Goal: Task Accomplishment & Management: Manage account settings

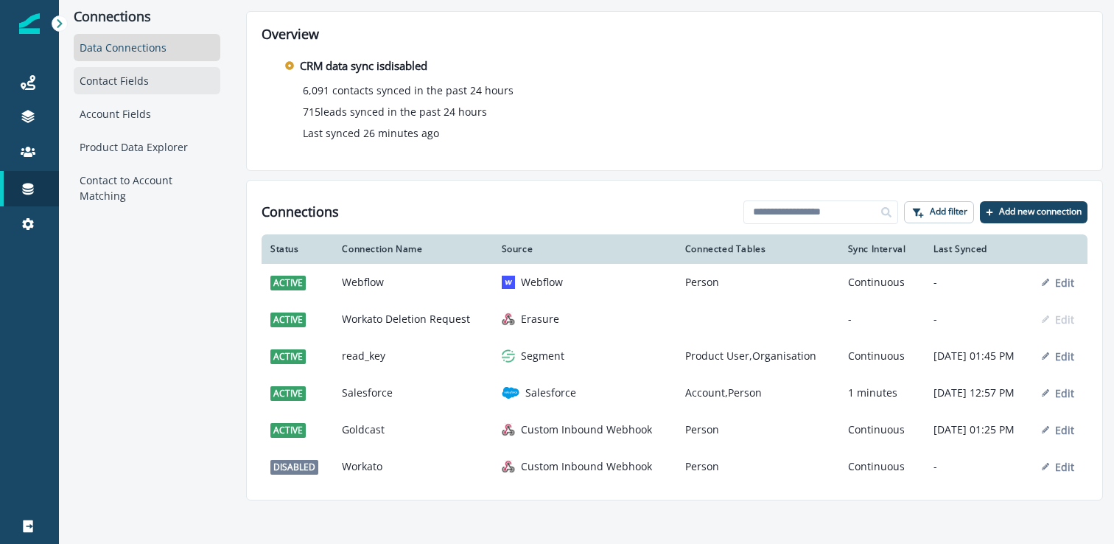
click at [125, 87] on div "Contact Fields" at bounding box center [147, 80] width 147 height 27
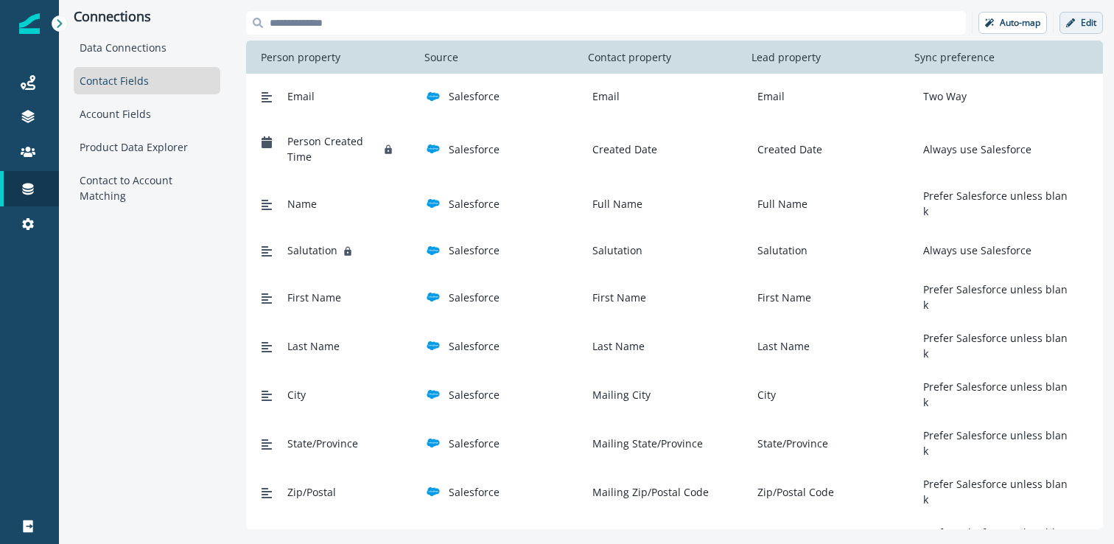
click at [1083, 23] on p "Edit" at bounding box center [1088, 23] width 15 height 10
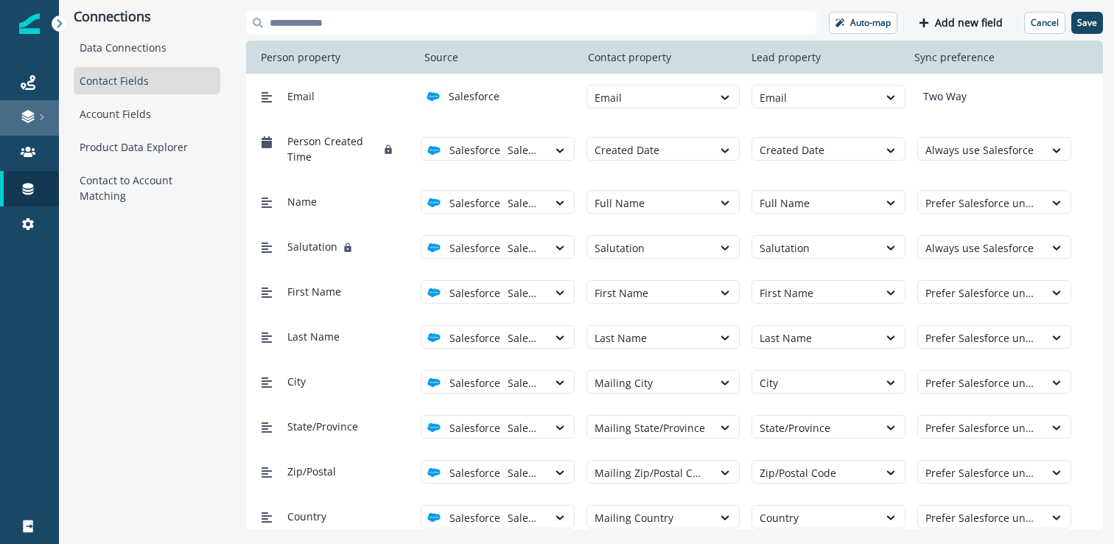
click at [38, 120] on icon at bounding box center [41, 116] width 7 height 7
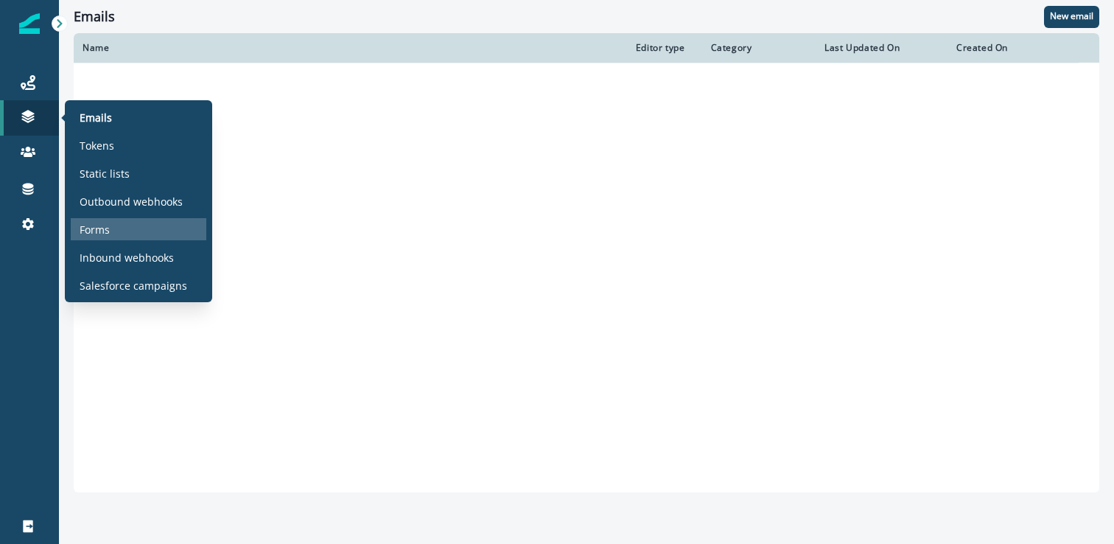
click at [127, 229] on div "Forms" at bounding box center [139, 229] width 136 height 22
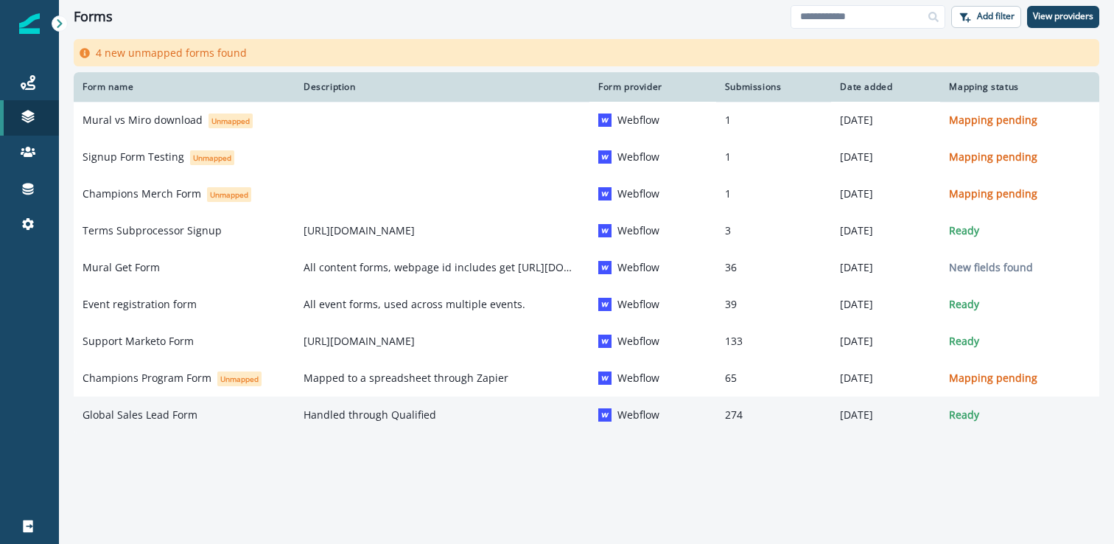
click at [211, 421] on div "Global Sales Lead Form" at bounding box center [184, 414] width 203 height 15
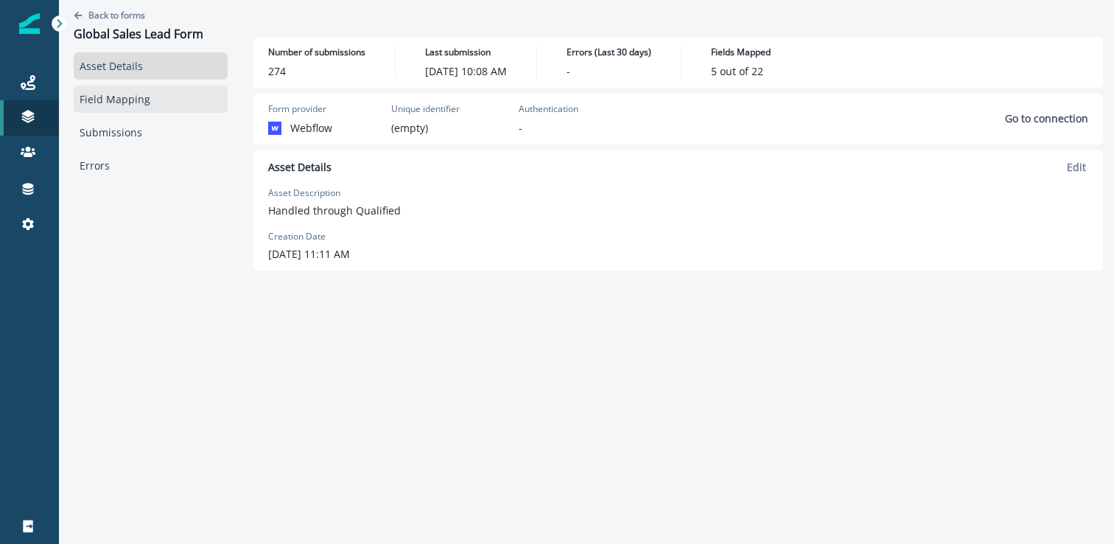
click at [118, 110] on link "Field Mapping" at bounding box center [151, 98] width 154 height 27
click at [184, 113] on div "Asset Details Field Mapping Submissions Errors" at bounding box center [151, 115] width 154 height 127
click at [116, 13] on p "Back to forms" at bounding box center [116, 15] width 57 height 13
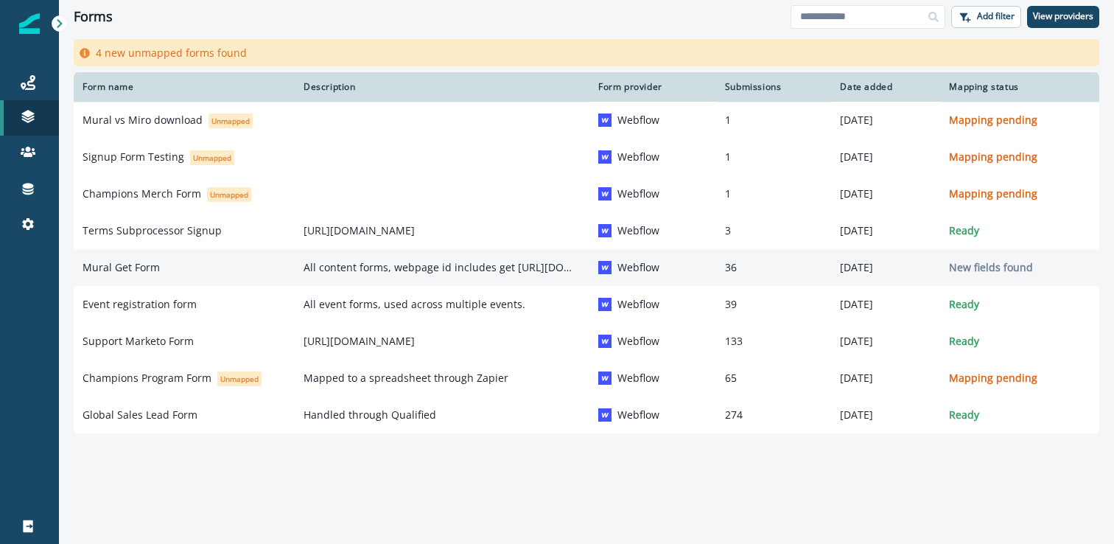
click at [206, 263] on div "Mural Get Form" at bounding box center [184, 267] width 203 height 15
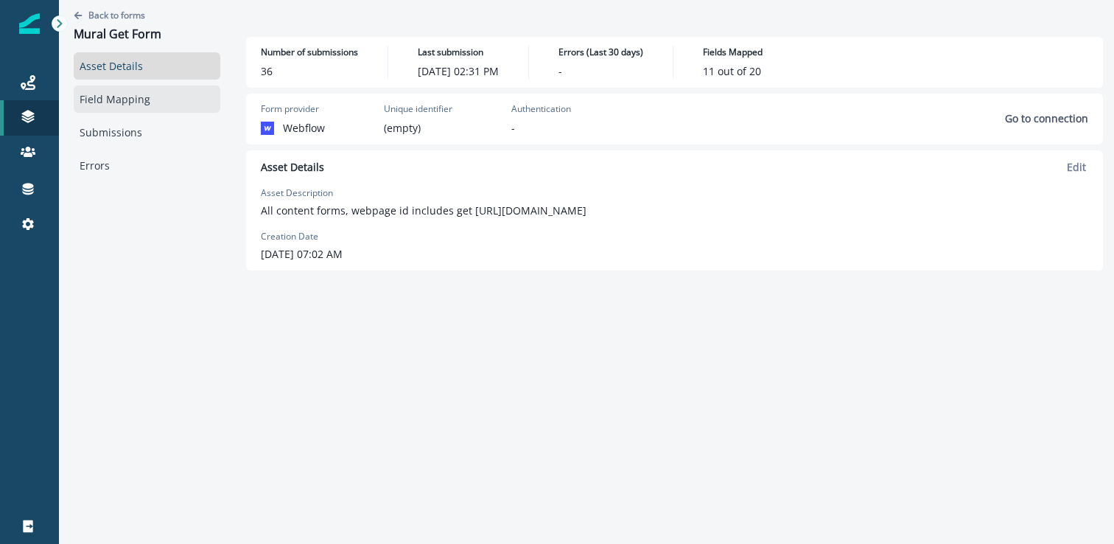
click at [109, 94] on link "Field Mapping" at bounding box center [147, 98] width 147 height 27
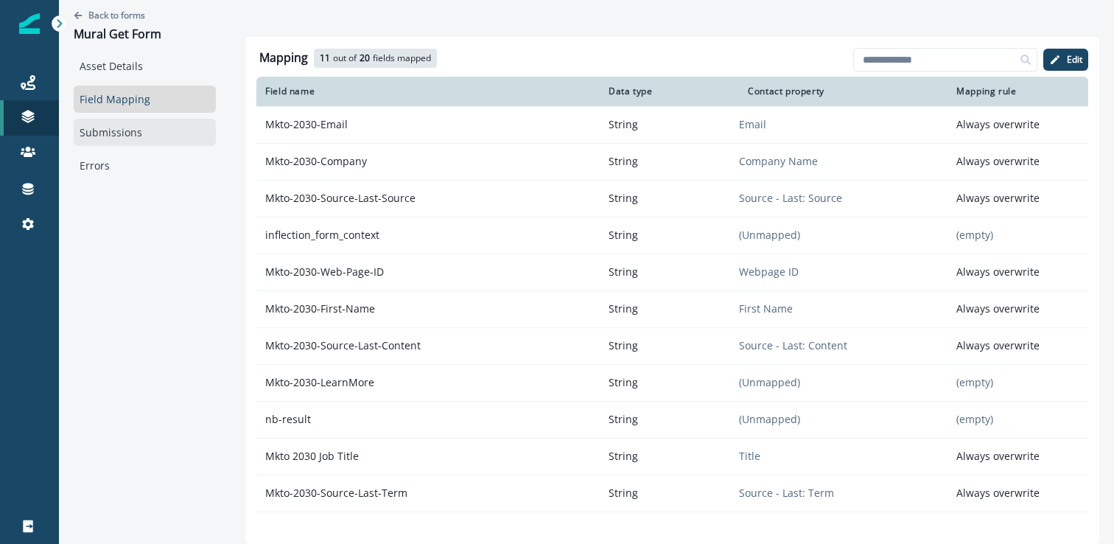
click at [116, 120] on link "Submissions" at bounding box center [145, 132] width 142 height 27
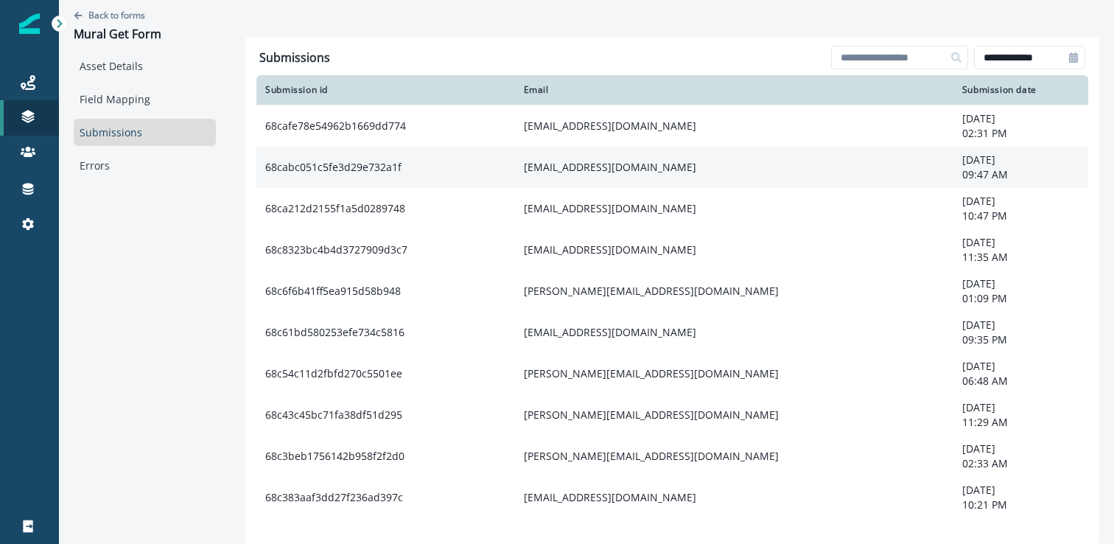
click at [411, 150] on td "68cabc051c5fe3d29e732a1f" at bounding box center [385, 167] width 258 height 41
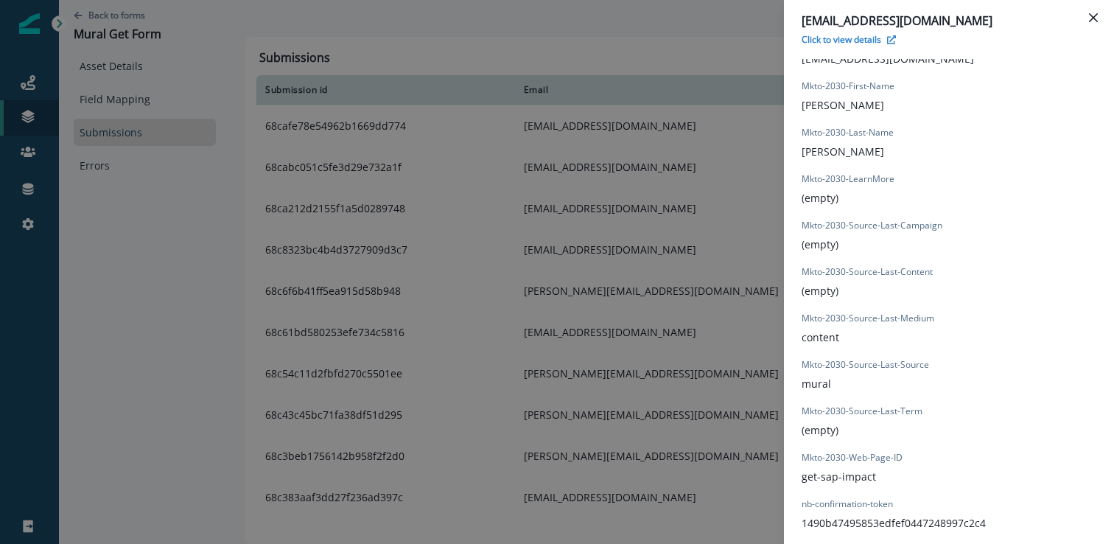
scroll to position [984, 0]
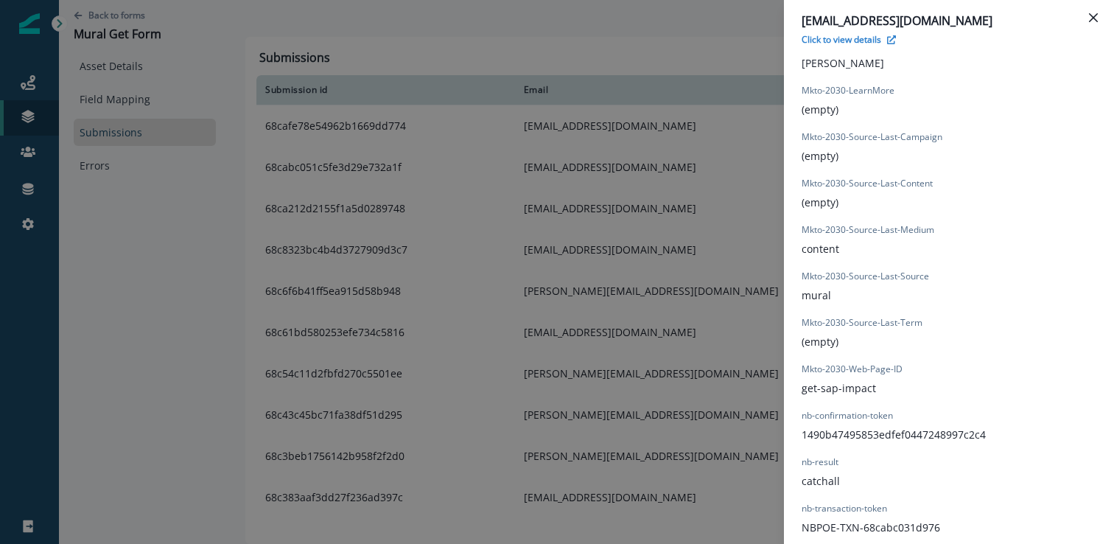
click at [463, 354] on div "[EMAIL_ADDRESS][DOMAIN_NAME] Click to view details Form Provider Webflow Form N…" at bounding box center [557, 272] width 1114 height 544
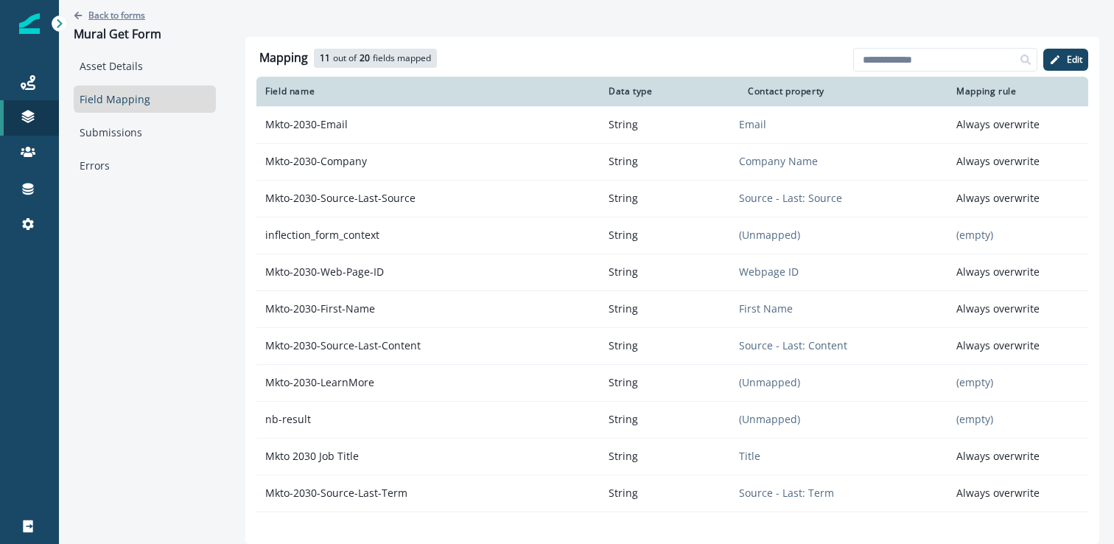
click at [139, 19] on p "Back to forms" at bounding box center [116, 15] width 57 height 13
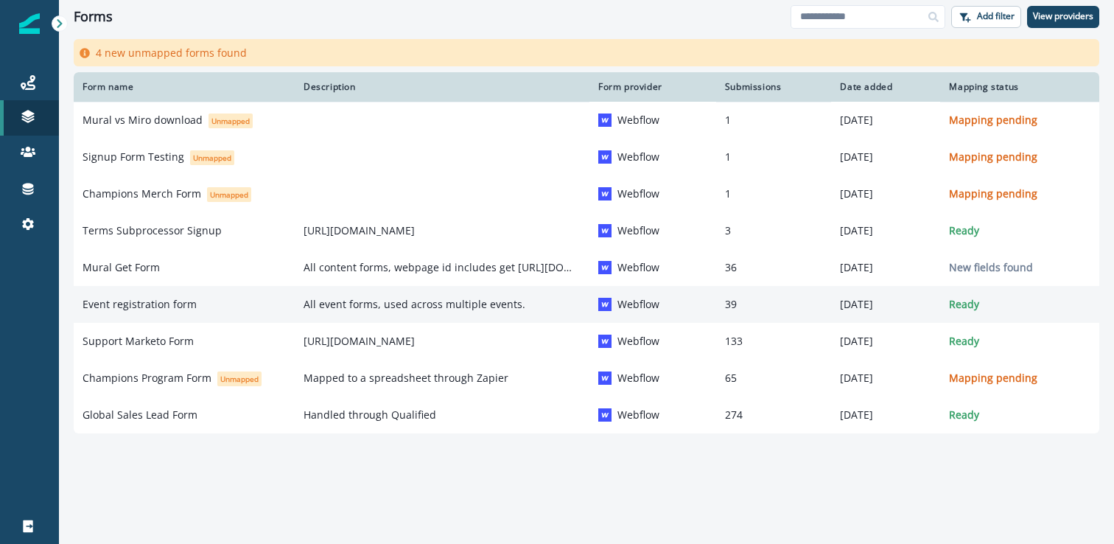
click at [178, 309] on p "Event registration form" at bounding box center [140, 304] width 114 height 15
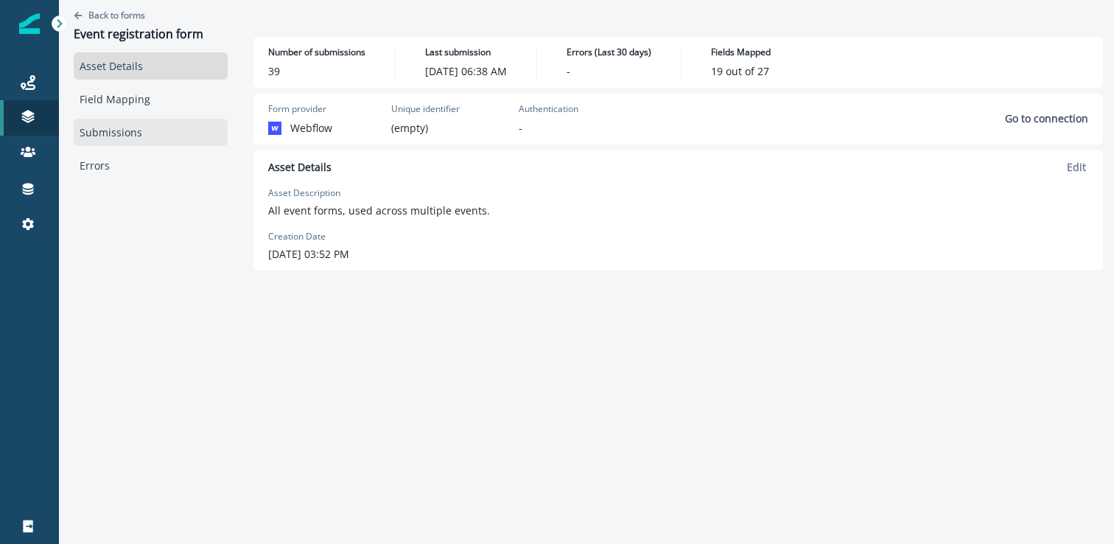
click at [147, 137] on link "Submissions" at bounding box center [151, 132] width 154 height 27
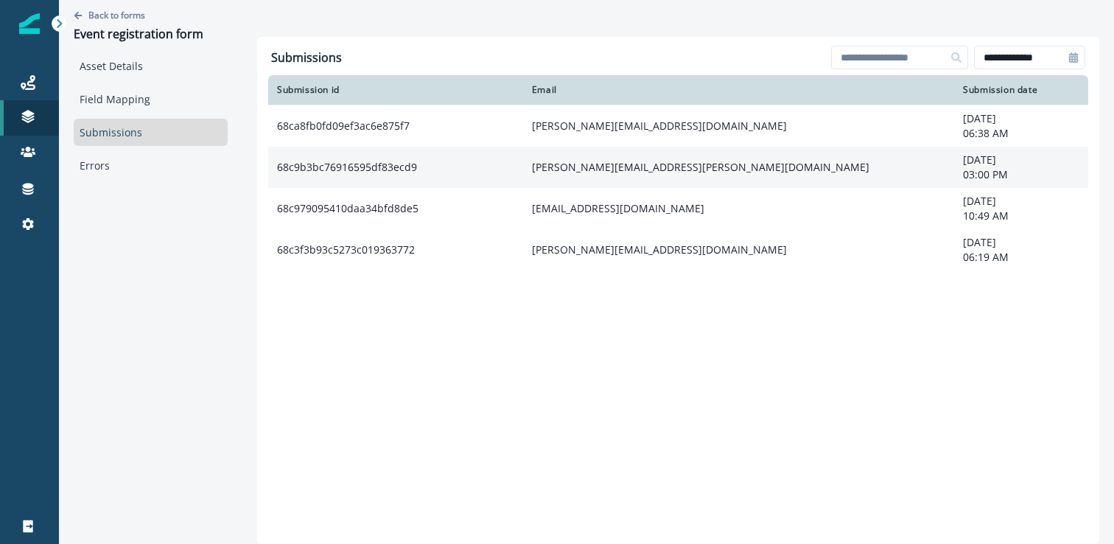
click at [421, 178] on td "68c9b3bc76916595df83ecd9" at bounding box center [395, 167] width 255 height 41
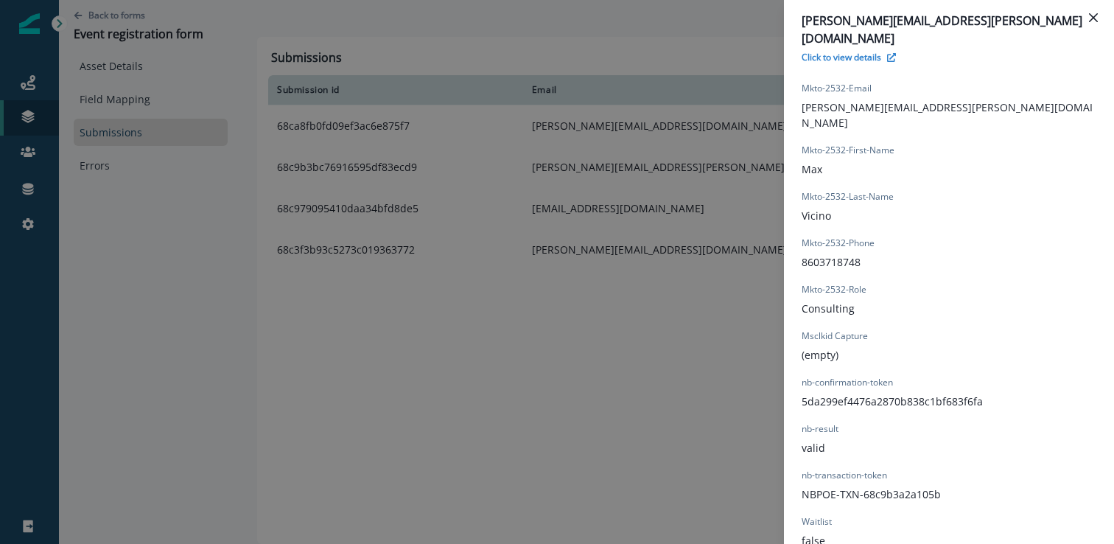
scroll to position [1432, 0]
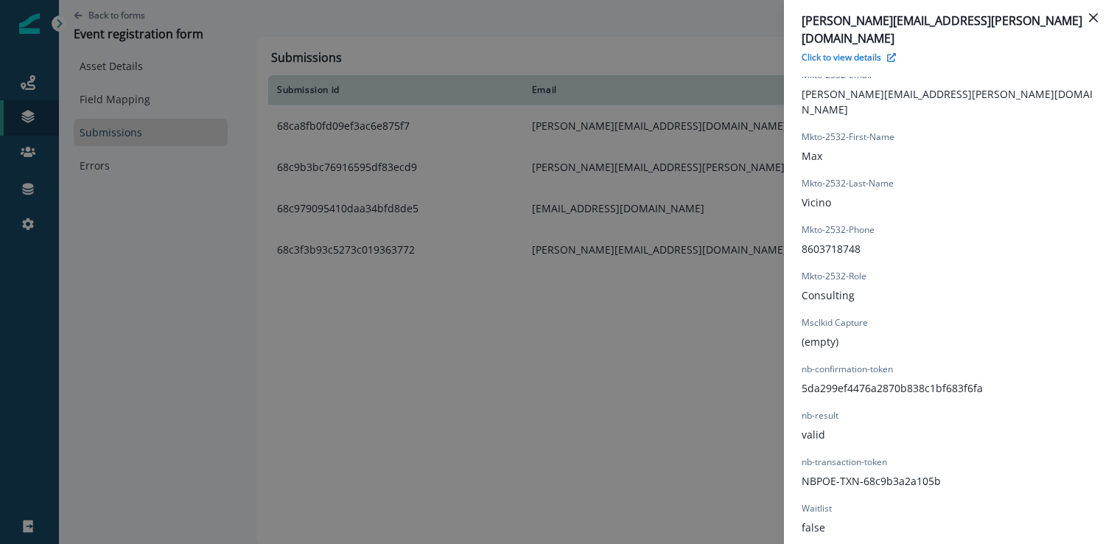
click at [547, 356] on div "[PERSON_NAME][EMAIL_ADDRESS][PERSON_NAME][DOMAIN_NAME] Click to view details Fo…" at bounding box center [557, 272] width 1114 height 544
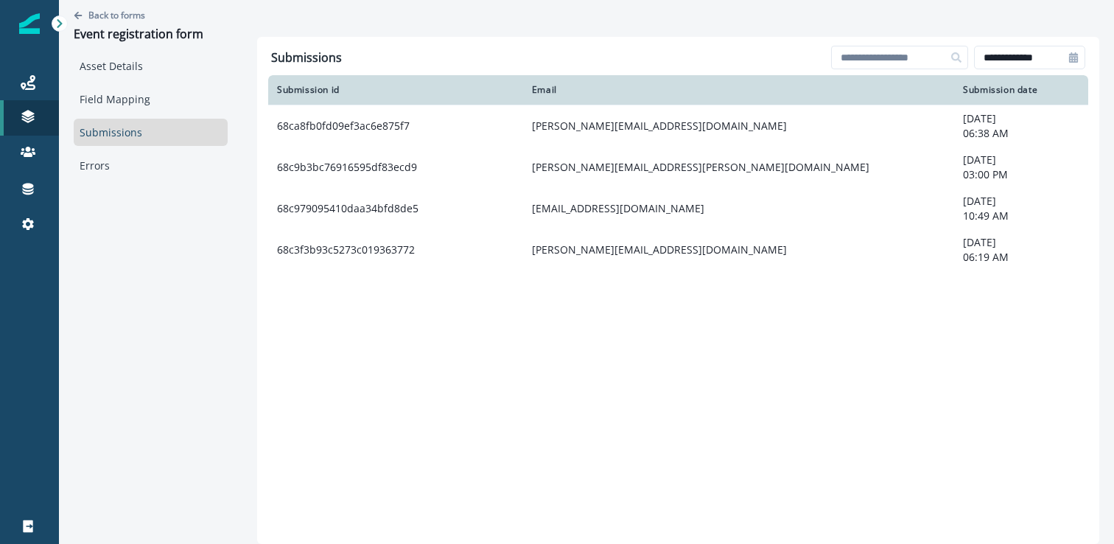
click at [115, 8] on div "Back to forms Event registration form" at bounding box center [151, 26] width 154 height 52
click at [115, 15] on p "Back to forms" at bounding box center [116, 15] width 57 height 13
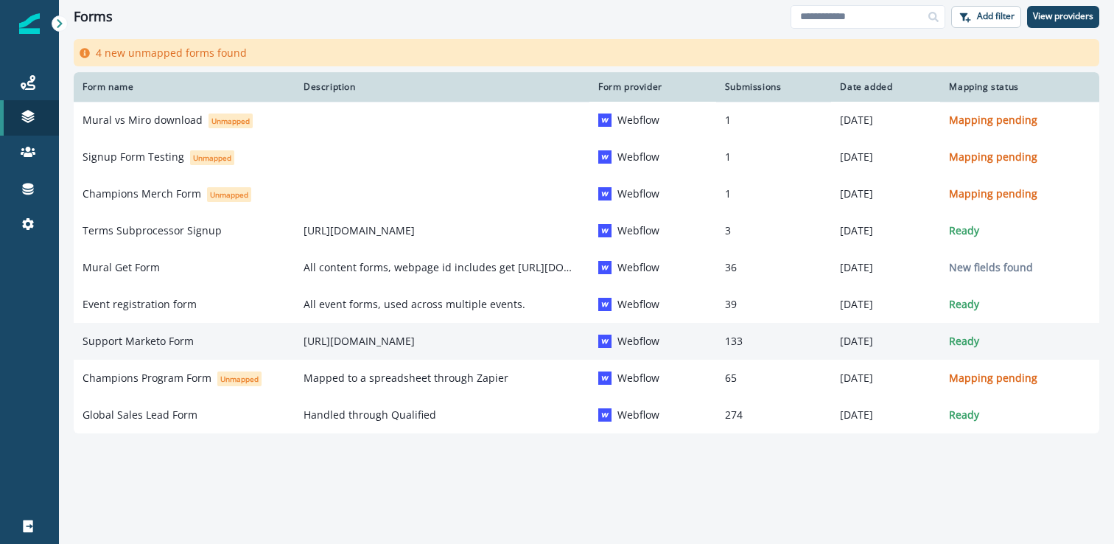
click at [176, 347] on p "Support Marketo Form" at bounding box center [138, 341] width 111 height 15
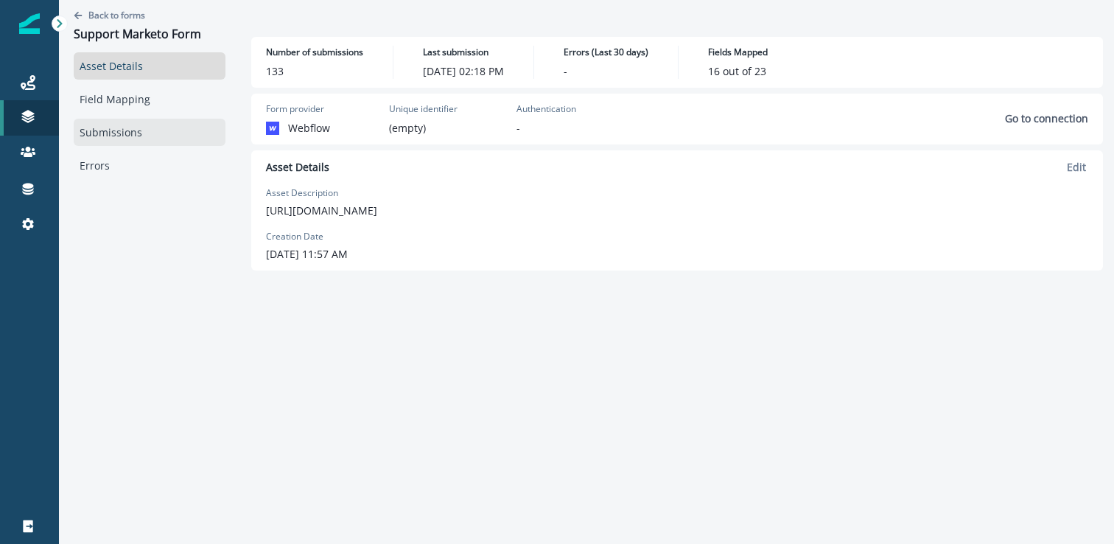
click at [126, 144] on link "Submissions" at bounding box center [150, 132] width 152 height 27
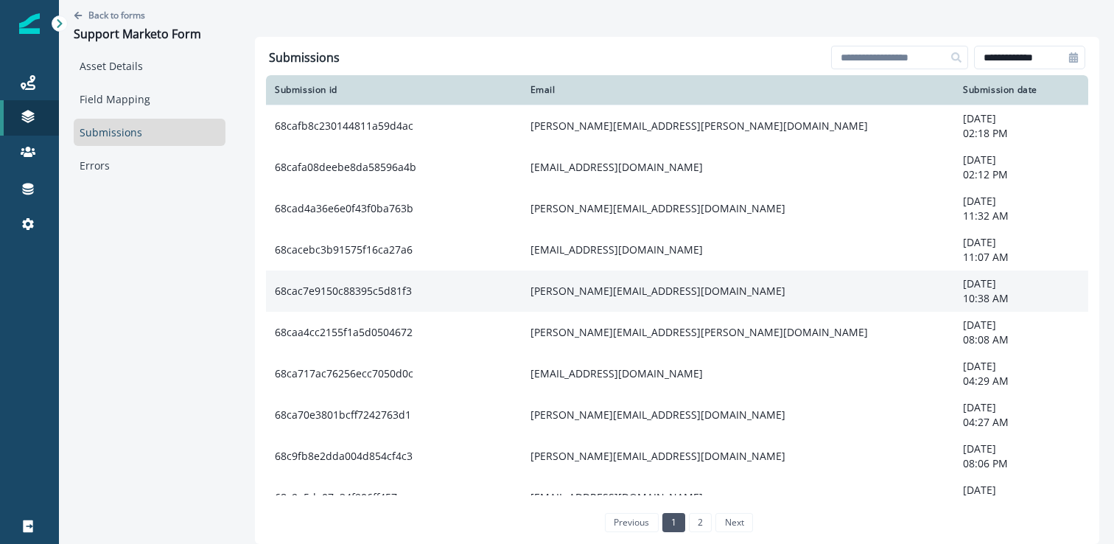
click at [399, 278] on td "68cac7e9150c88395c5d81f3" at bounding box center [394, 290] width 256 height 41
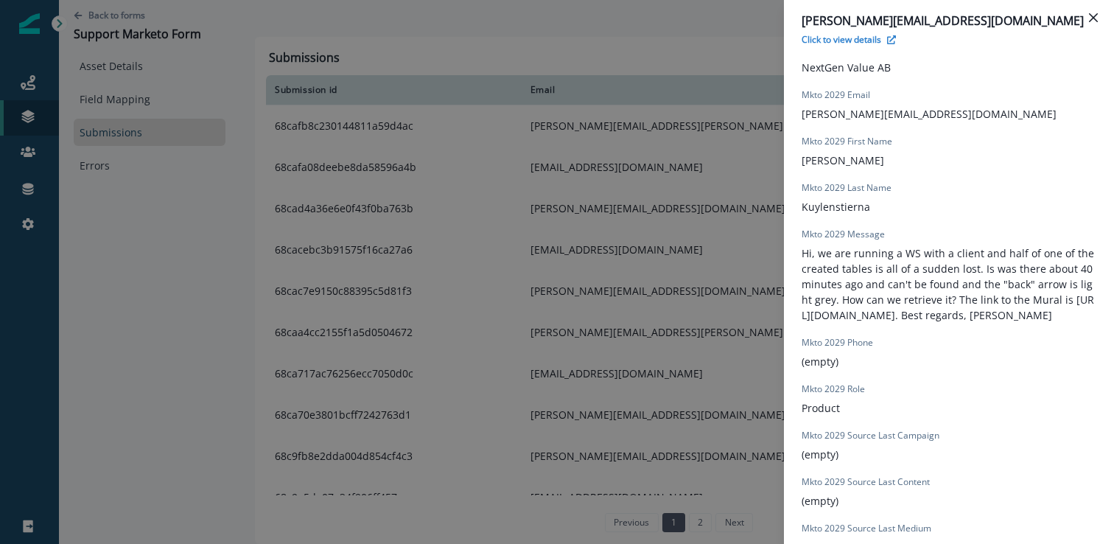
scroll to position [1262, 0]
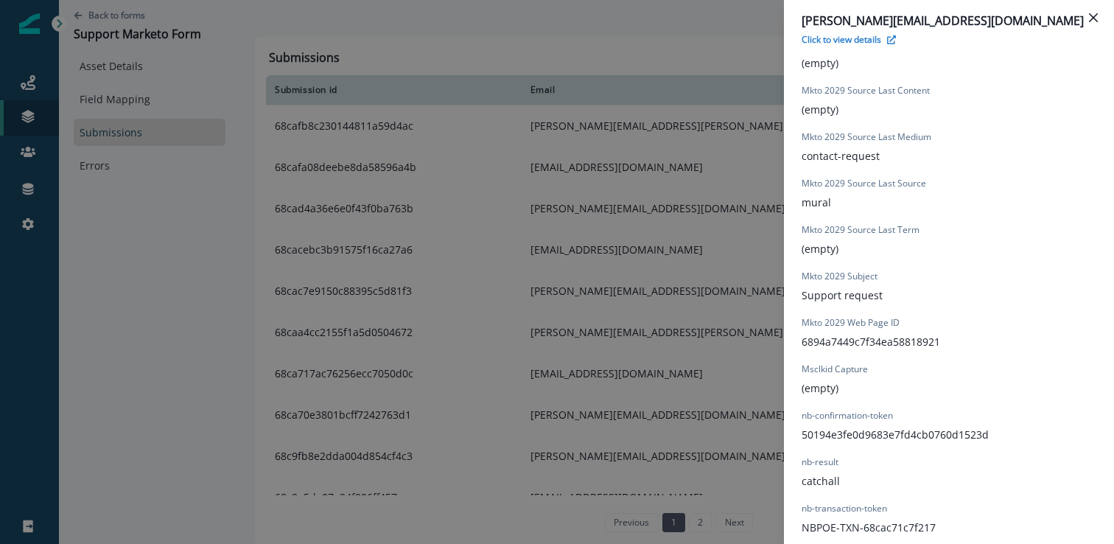
click at [294, 389] on div "[EMAIL_ADDRESS][DOMAIN_NAME] Click to view details Form Provider Webflow Form N…" at bounding box center [557, 272] width 1114 height 544
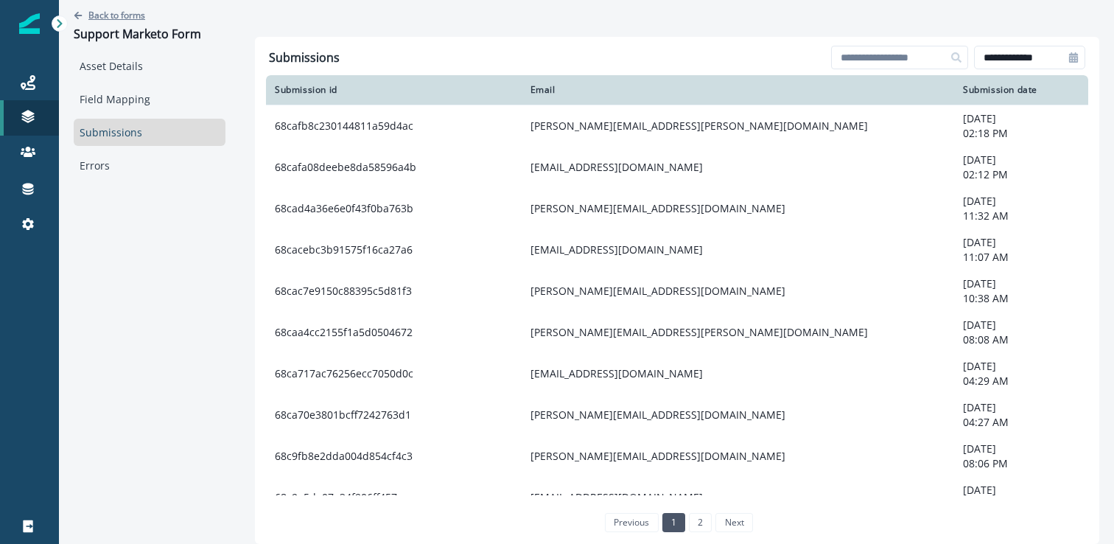
click at [130, 16] on p "Back to forms" at bounding box center [116, 15] width 57 height 13
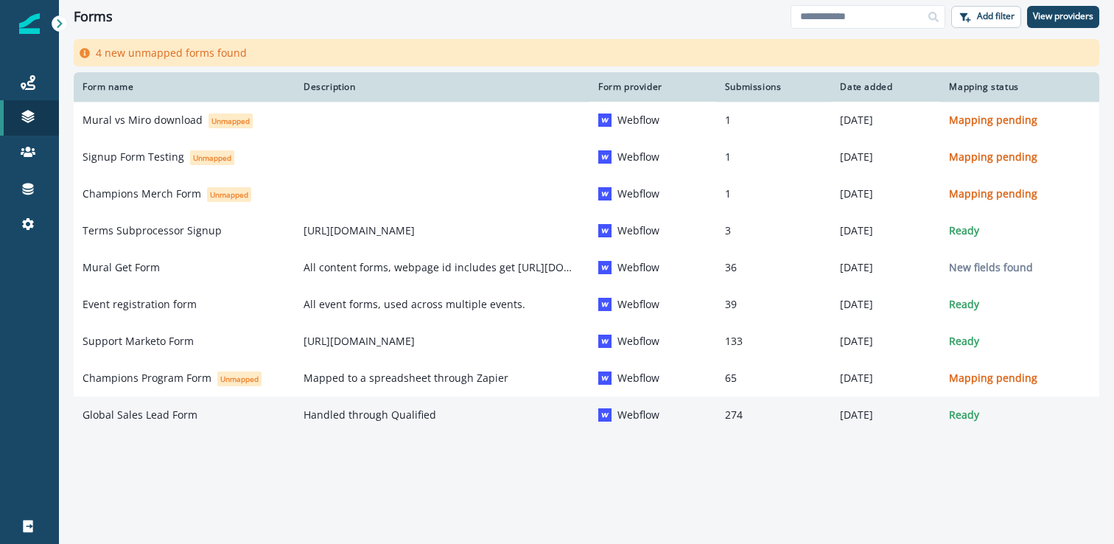
click at [242, 417] on div "Global Sales Lead Form" at bounding box center [184, 414] width 203 height 15
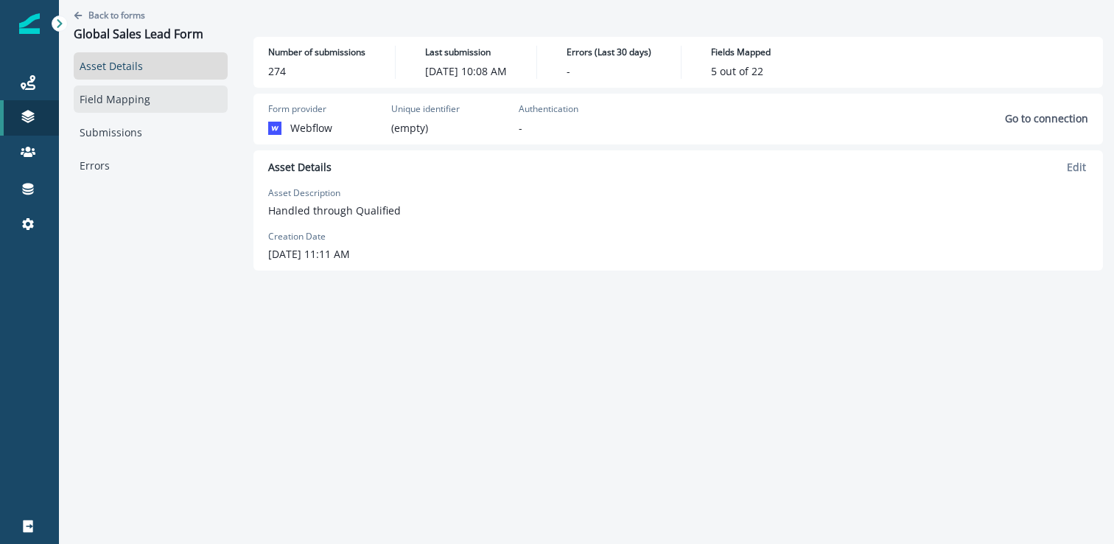
click at [167, 91] on link "Field Mapping" at bounding box center [151, 98] width 154 height 27
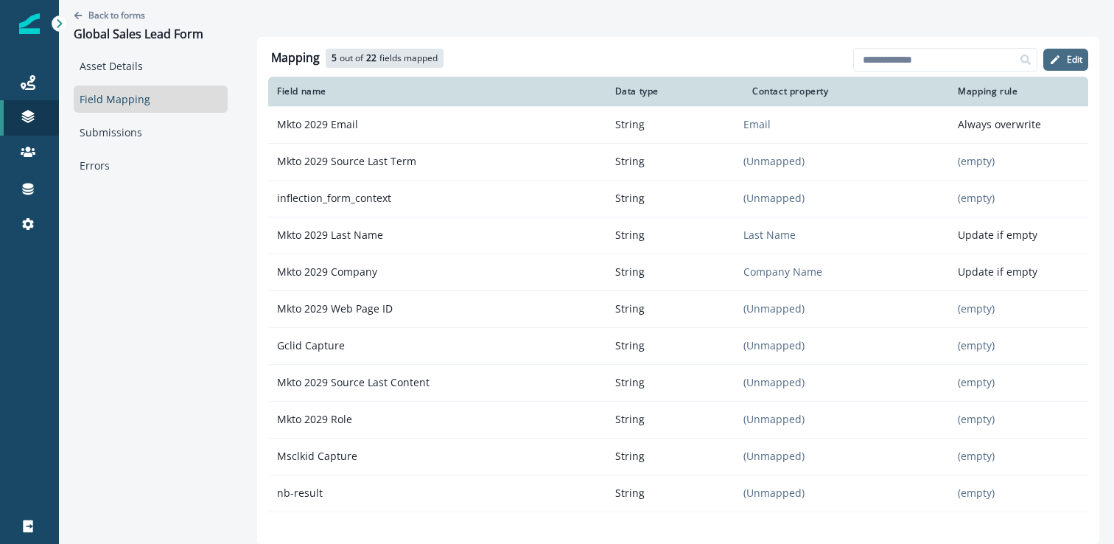
click at [1058, 69] on button "Edit" at bounding box center [1065, 60] width 45 height 22
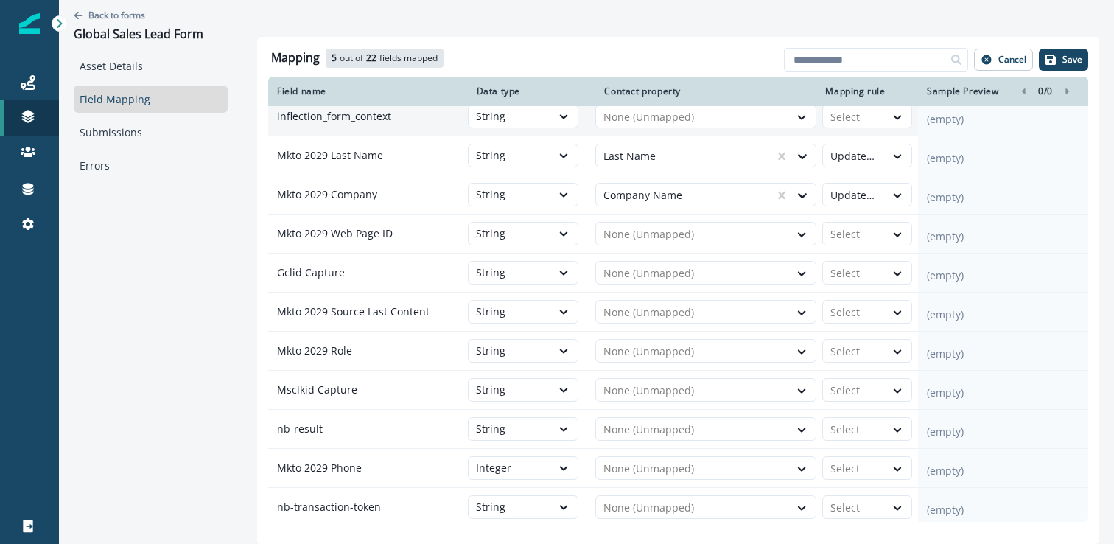
scroll to position [92, 0]
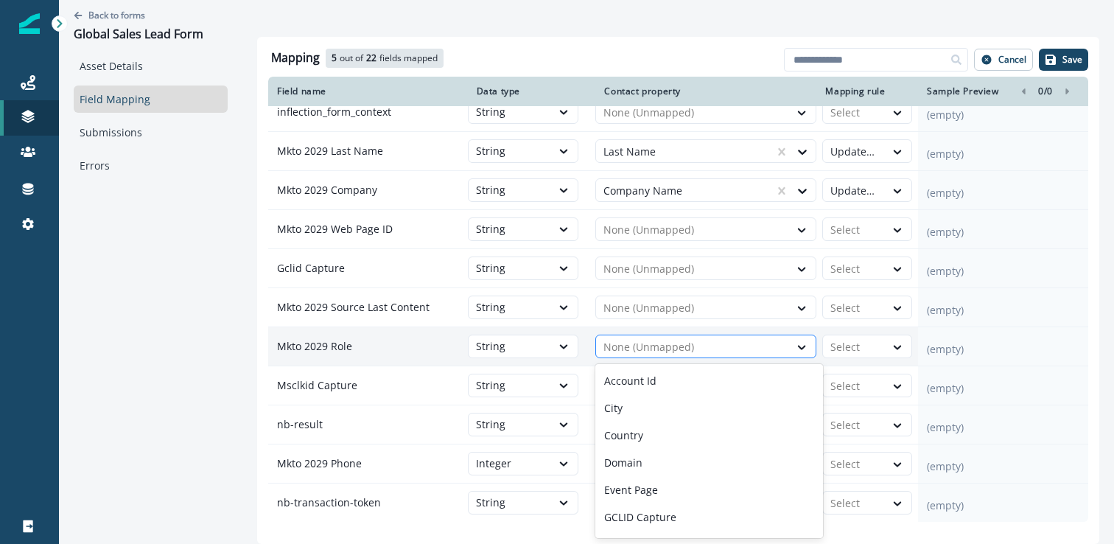
click at [629, 340] on div at bounding box center [692, 347] width 178 height 18
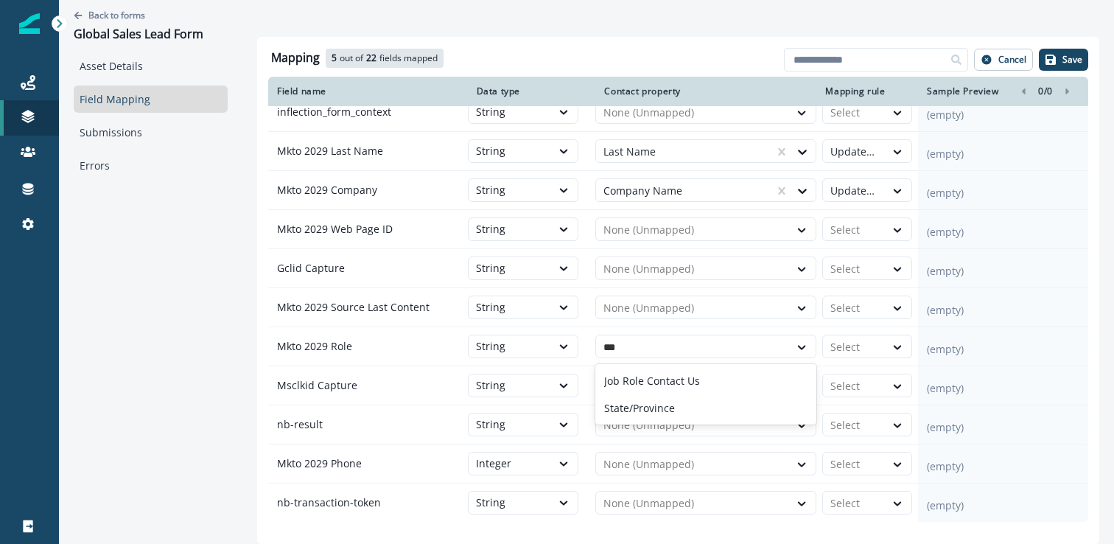
type input "****"
click at [685, 385] on p "Job Role Contact Us" at bounding box center [652, 380] width 96 height 15
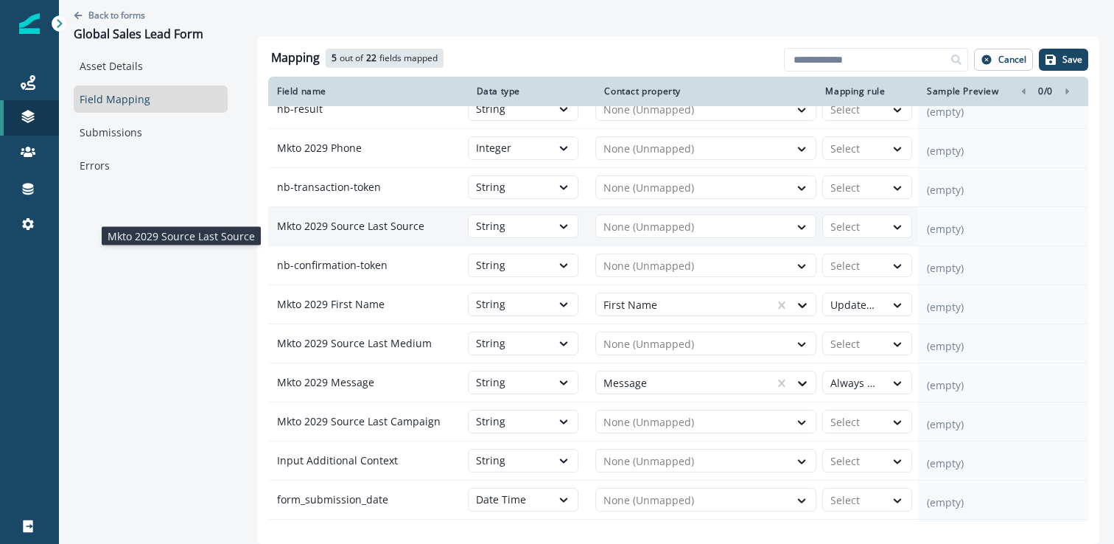
scroll to position [444, 0]
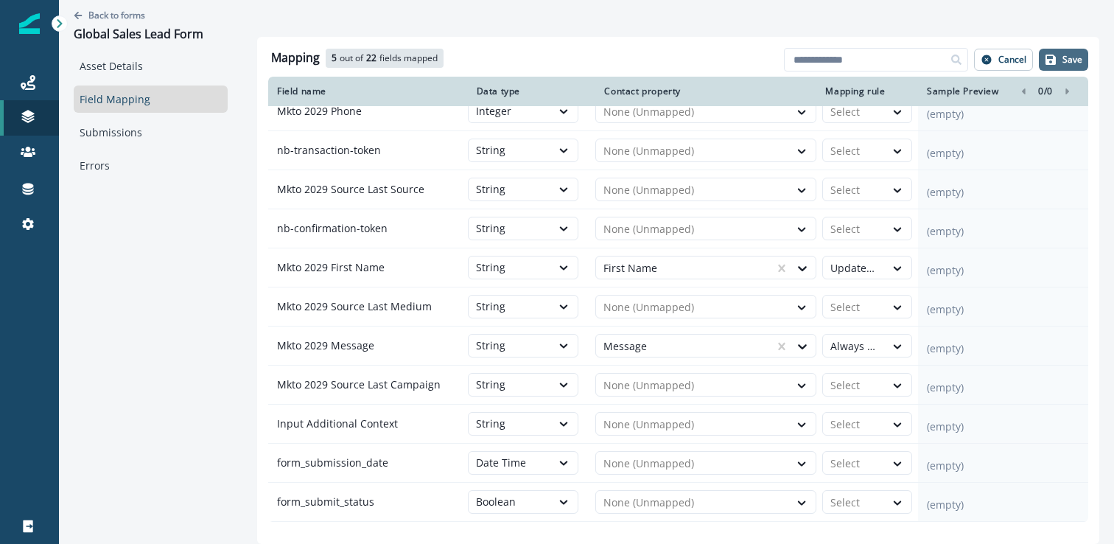
click at [1065, 55] on p "Save" at bounding box center [1072, 60] width 20 height 10
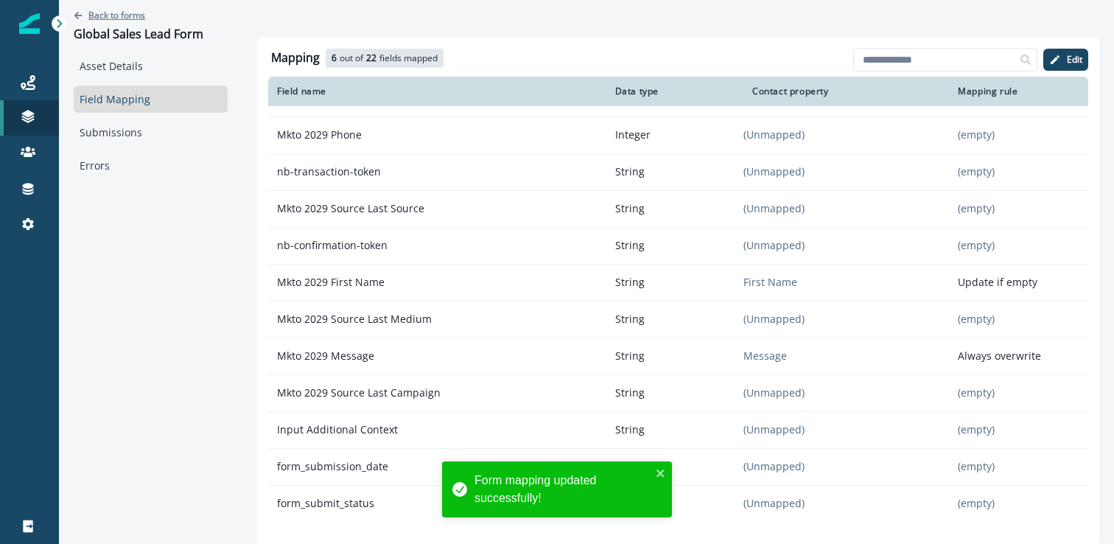
click at [124, 13] on p "Back to forms" at bounding box center [116, 15] width 57 height 13
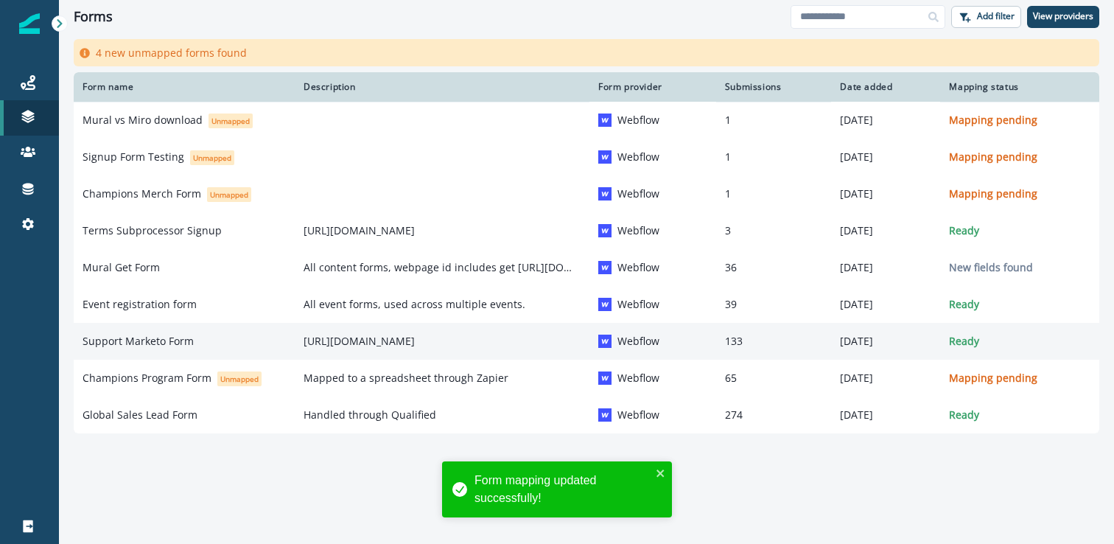
click at [183, 353] on td "Support Marketo Form" at bounding box center [184, 341] width 221 height 37
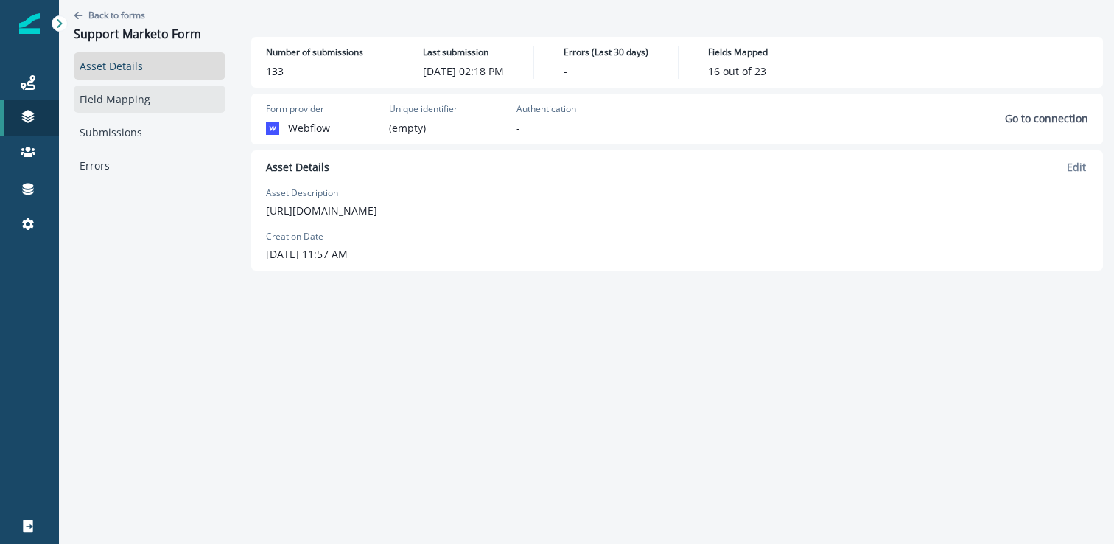
click at [125, 106] on link "Field Mapping" at bounding box center [150, 98] width 152 height 27
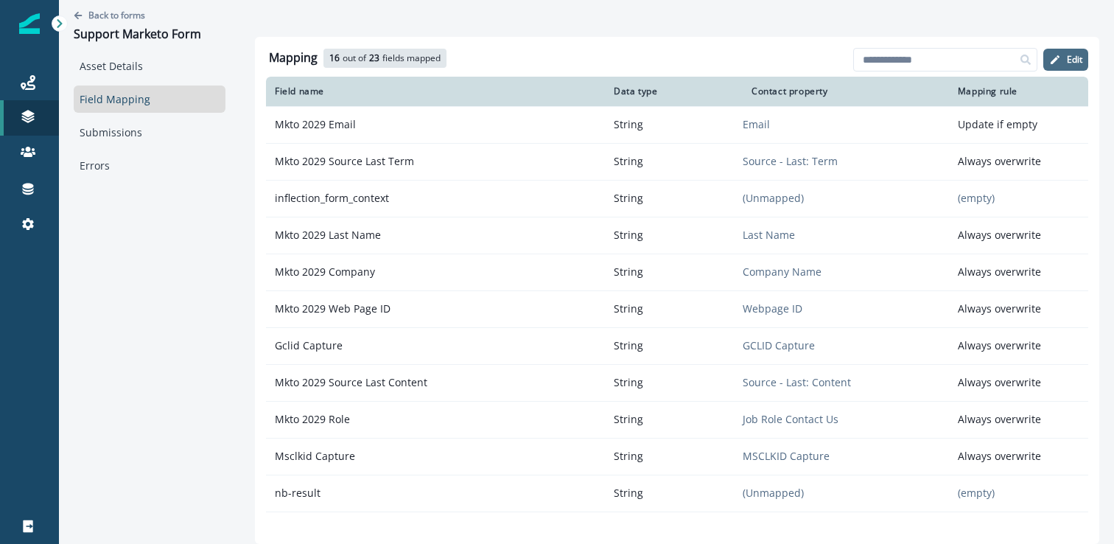
click at [1073, 55] on p "Edit" at bounding box center [1074, 60] width 15 height 10
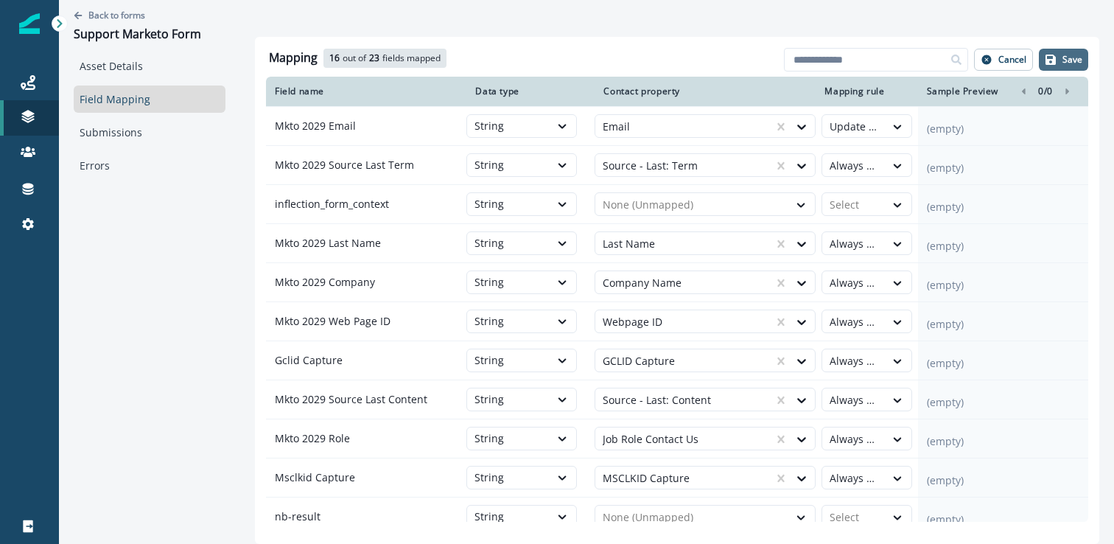
click at [1062, 61] on button "Save" at bounding box center [1063, 60] width 49 height 22
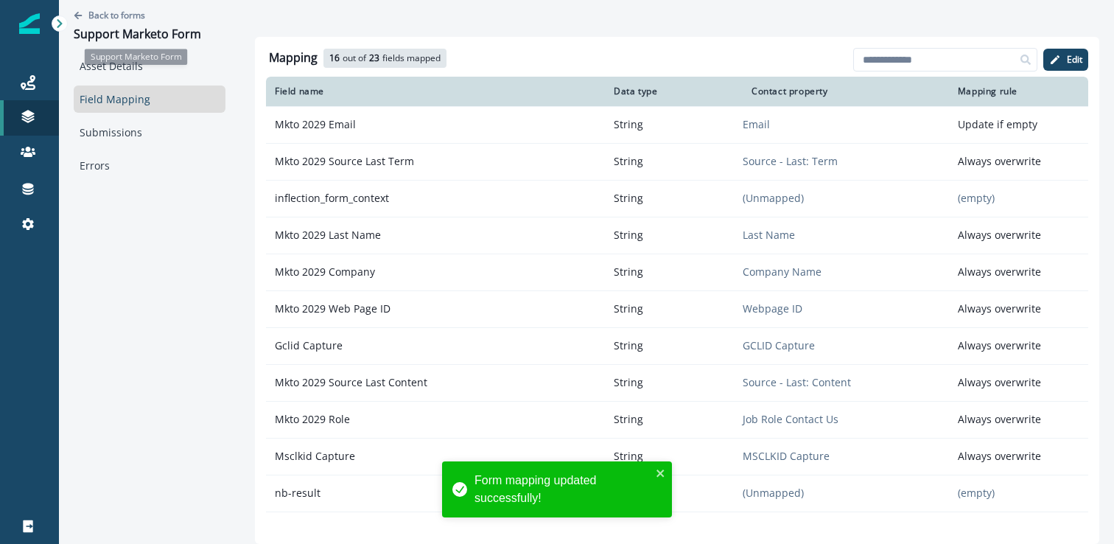
click at [116, 21] on div "Back to forms Support Marketo Form" at bounding box center [150, 26] width 152 height 52
click at [122, 14] on p "Back to forms" at bounding box center [116, 15] width 57 height 13
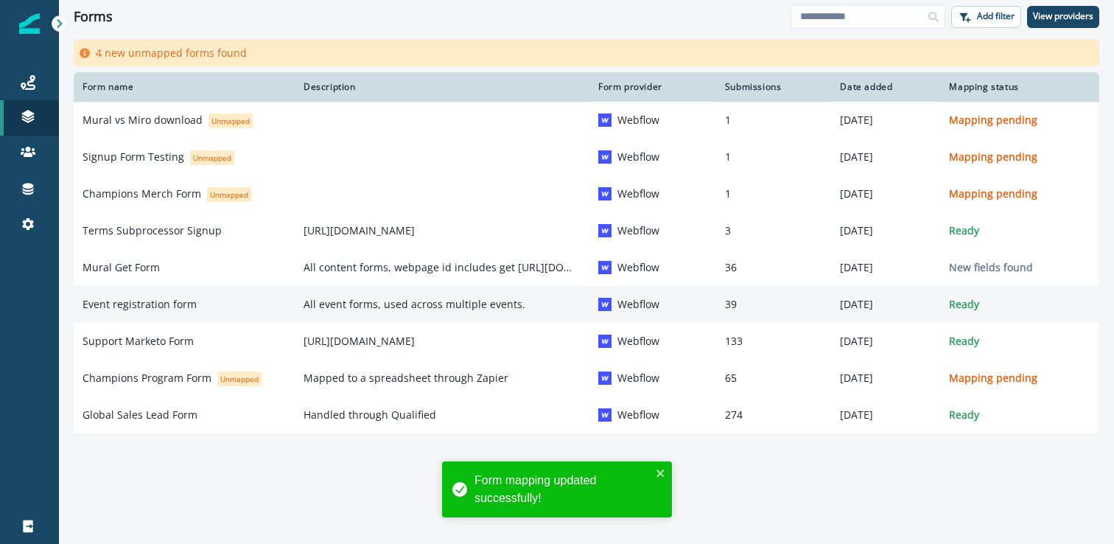
click at [260, 304] on div "Event registration form" at bounding box center [184, 304] width 203 height 15
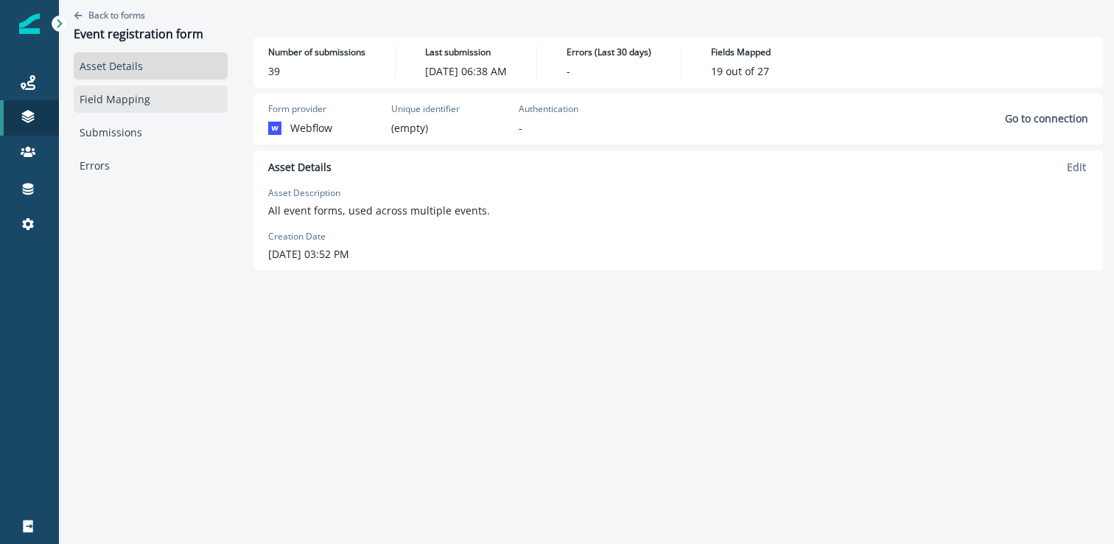
click at [174, 108] on link "Field Mapping" at bounding box center [151, 98] width 154 height 27
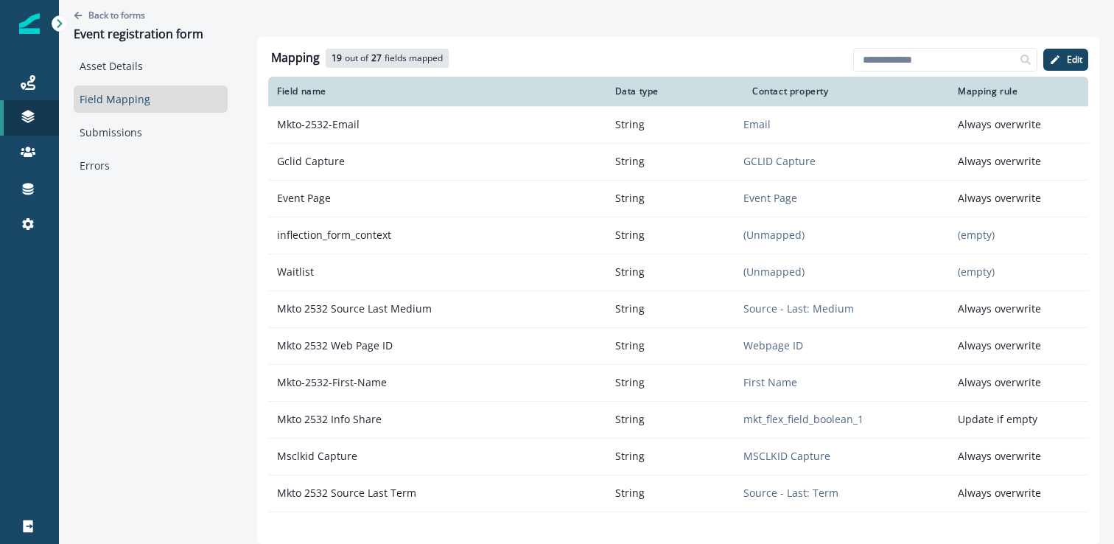
click at [893, 45] on div "Mapping 19 out of 27 fields mapped 8 available fields Add fields Edit Field nam…" at bounding box center [678, 290] width 842 height 507
click at [893, 56] on input at bounding box center [945, 60] width 184 height 24
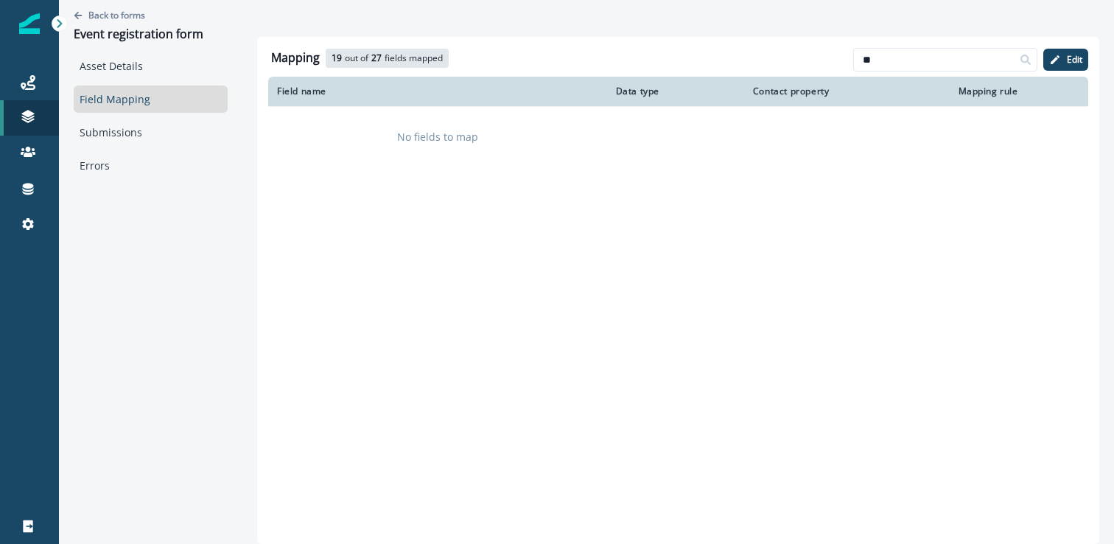
type input "*"
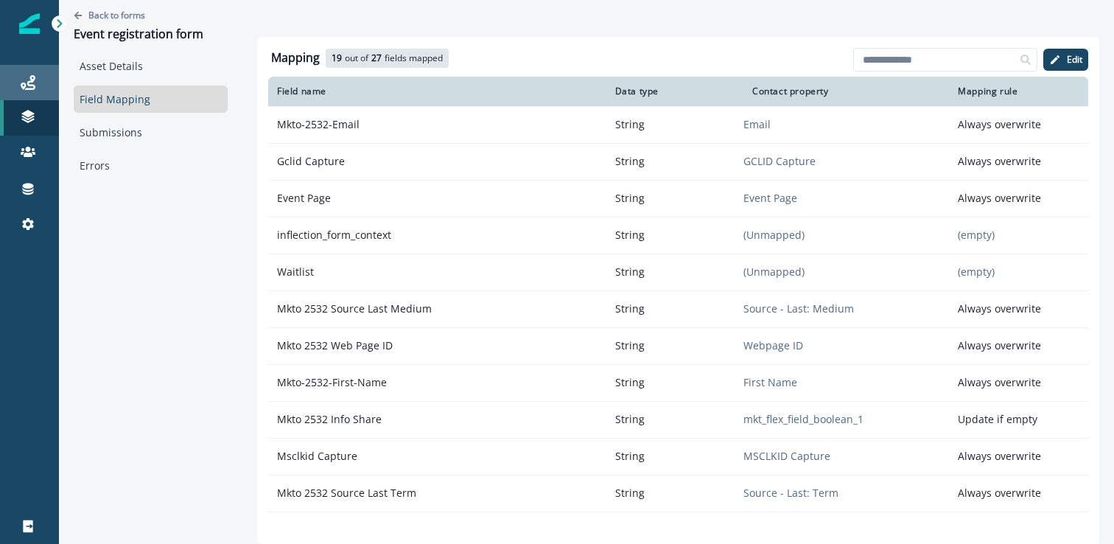
click at [43, 83] on div "Journeys" at bounding box center [29, 83] width 47 height 18
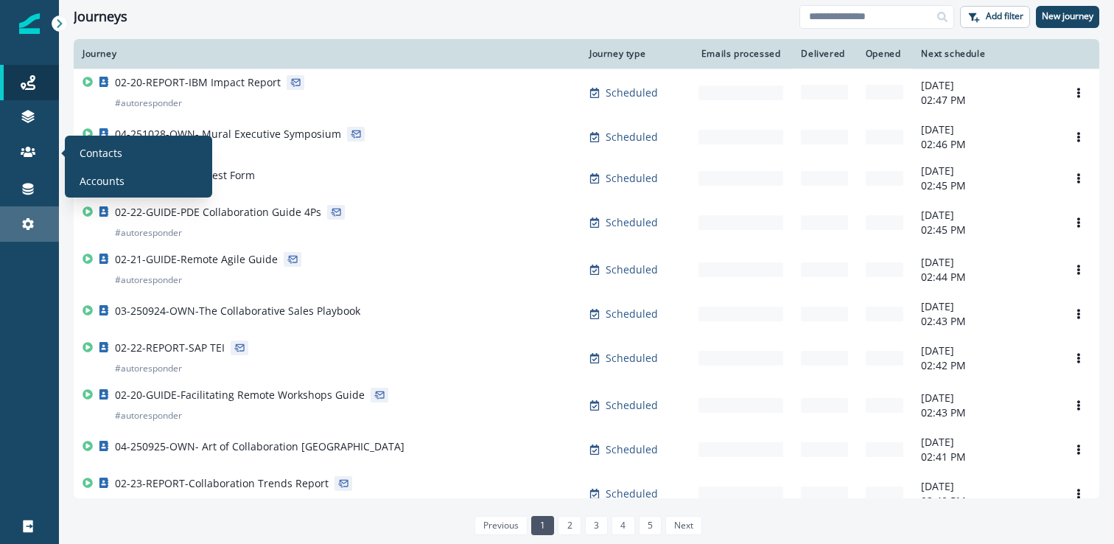
click at [38, 234] on link "Settings" at bounding box center [29, 223] width 59 height 35
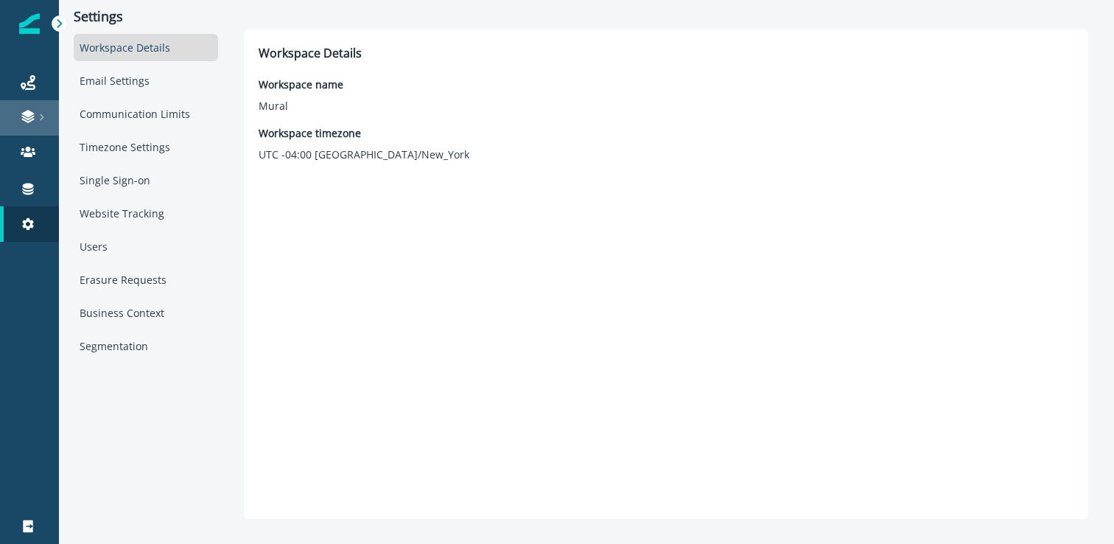
click at [32, 130] on link at bounding box center [29, 117] width 59 height 35
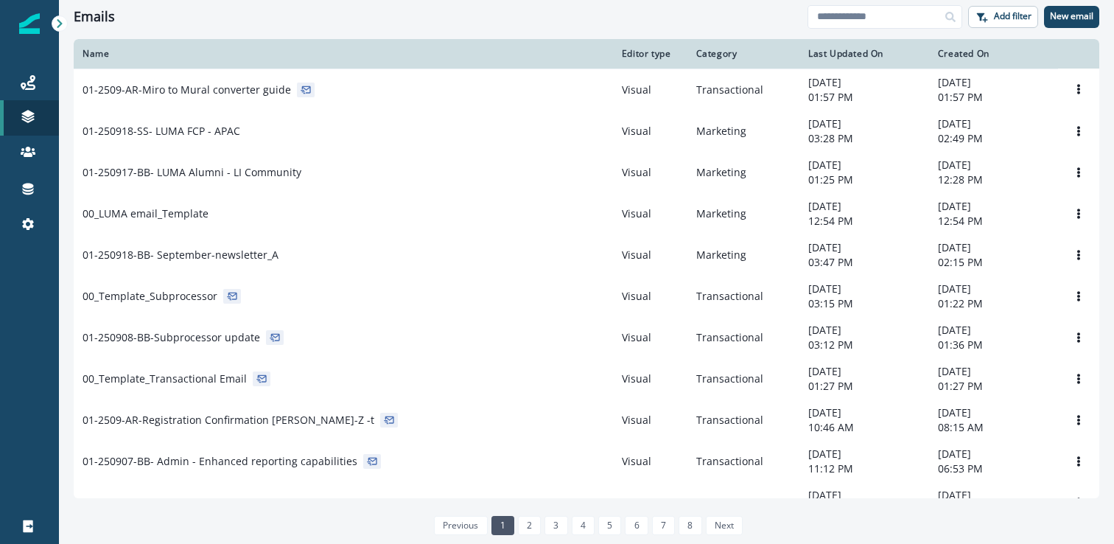
click at [120, 234] on div "Forms" at bounding box center [139, 229] width 136 height 22
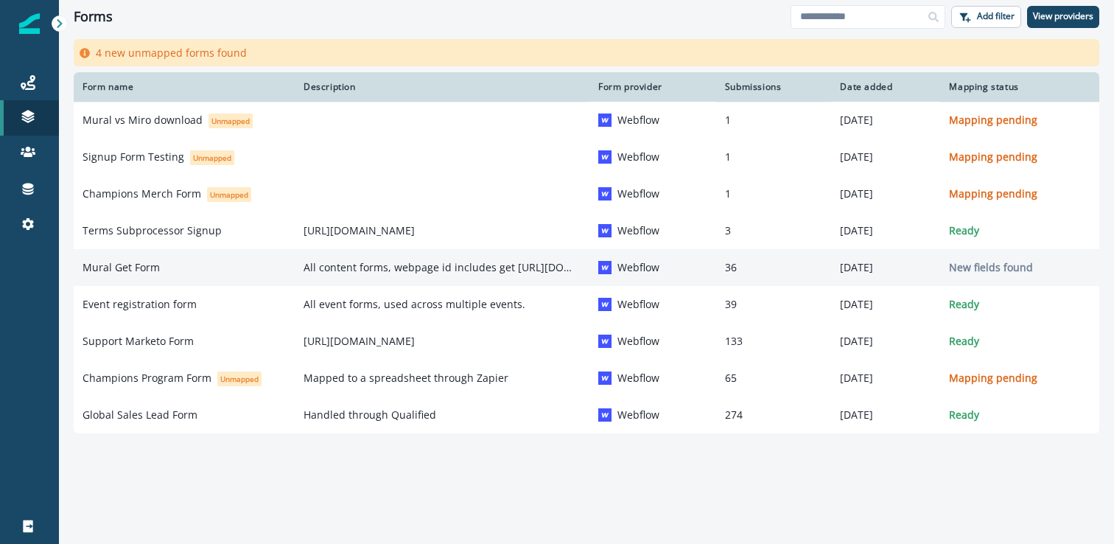
click at [188, 265] on div "Mural Get Form" at bounding box center [184, 267] width 203 height 15
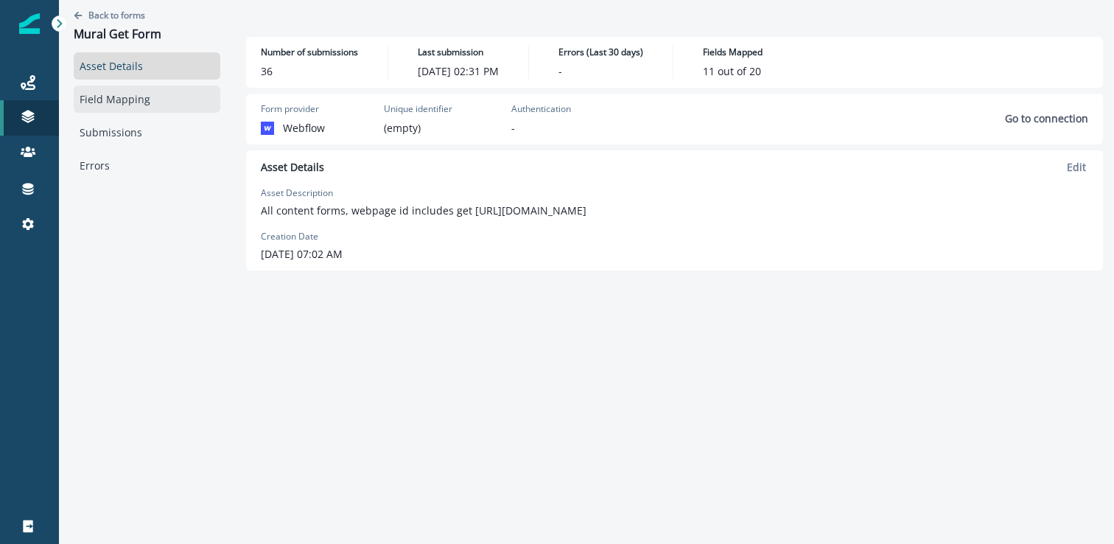
click at [149, 106] on link "Field Mapping" at bounding box center [147, 98] width 147 height 27
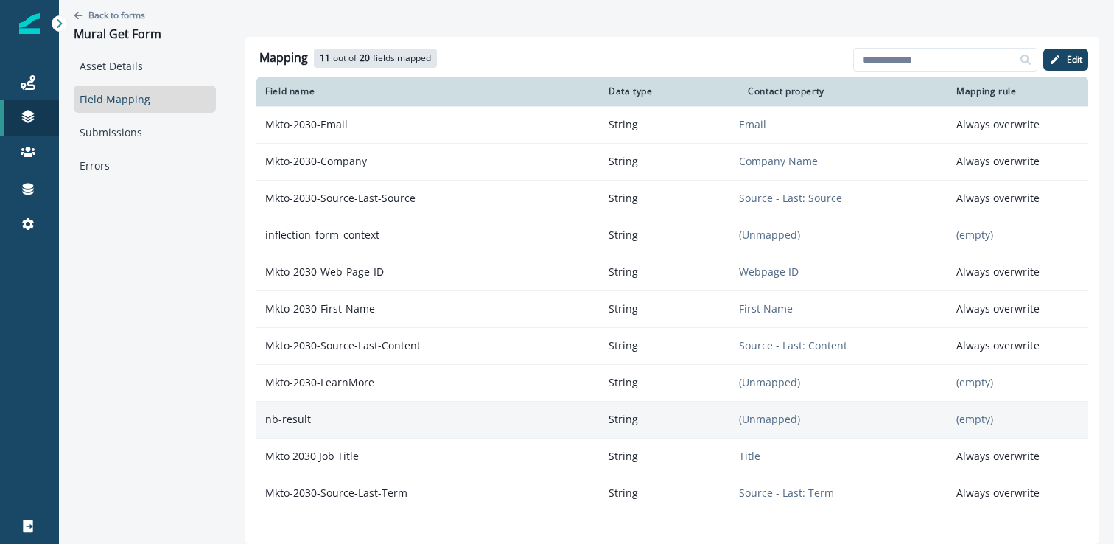
scroll to position [321, 0]
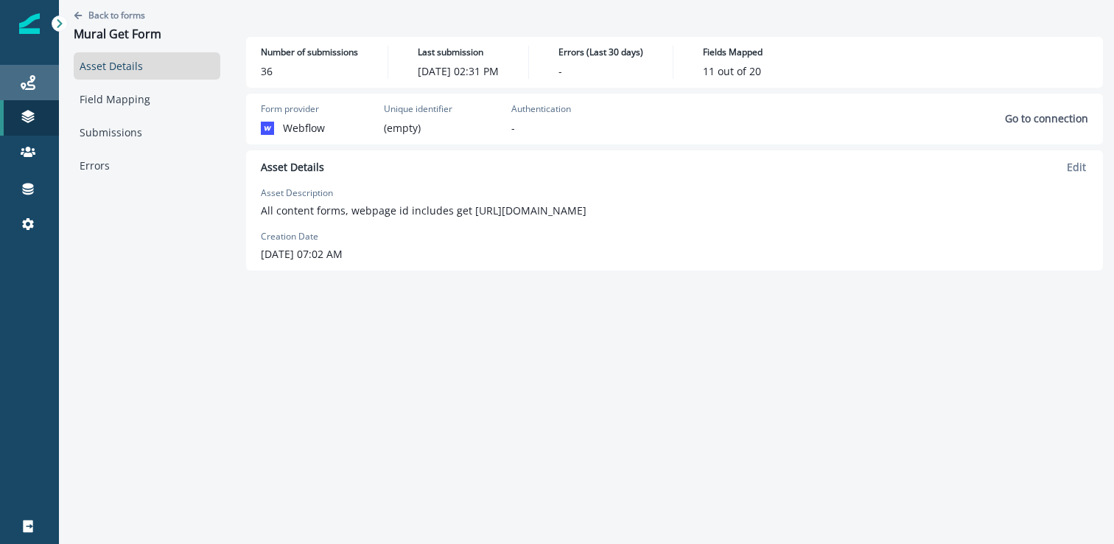
click at [49, 96] on link "Journeys" at bounding box center [29, 82] width 59 height 35
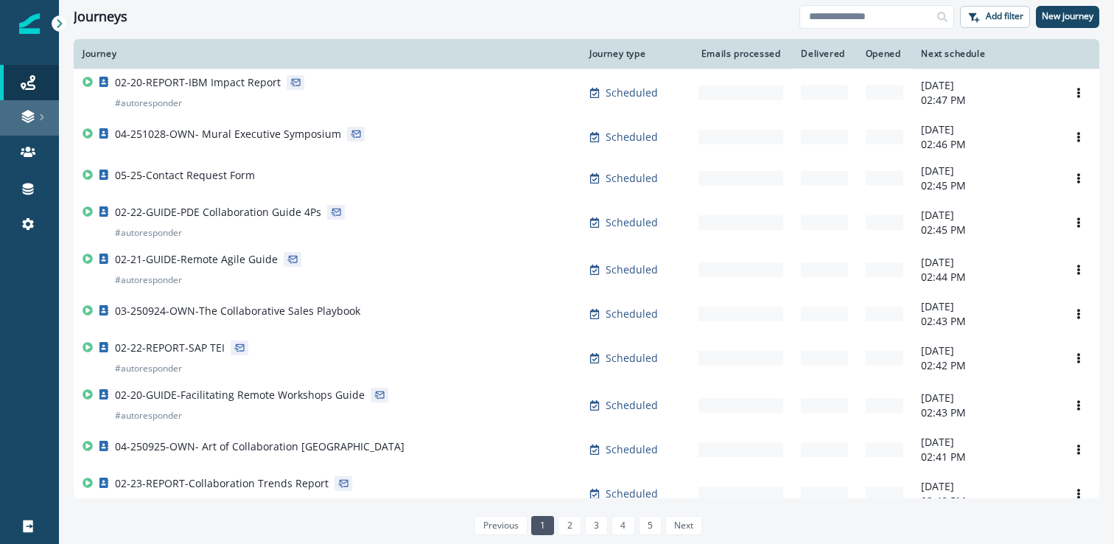
click at [15, 116] on div at bounding box center [29, 116] width 47 height 15
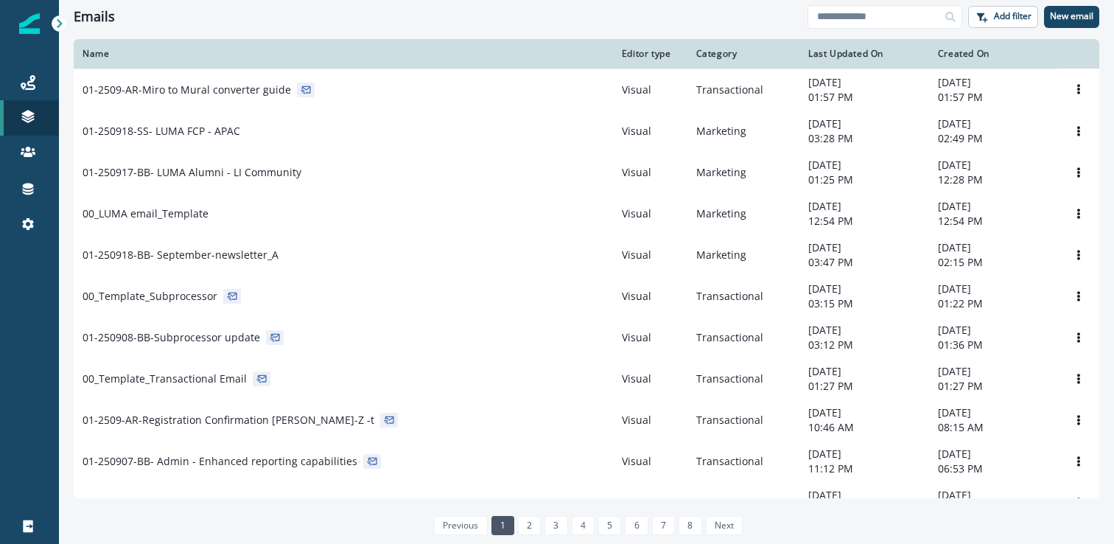
click at [90, 228] on p "Forms" at bounding box center [95, 229] width 30 height 15
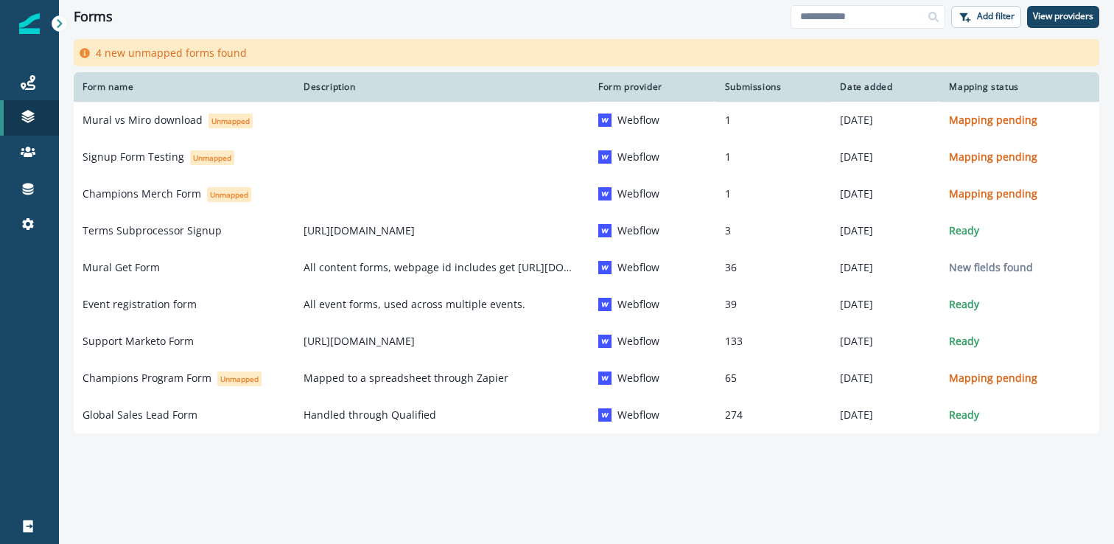
click at [369, 485] on div "Form name Description Form provider Submissions Date added Mapping status Mural…" at bounding box center [586, 288] width 1055 height 433
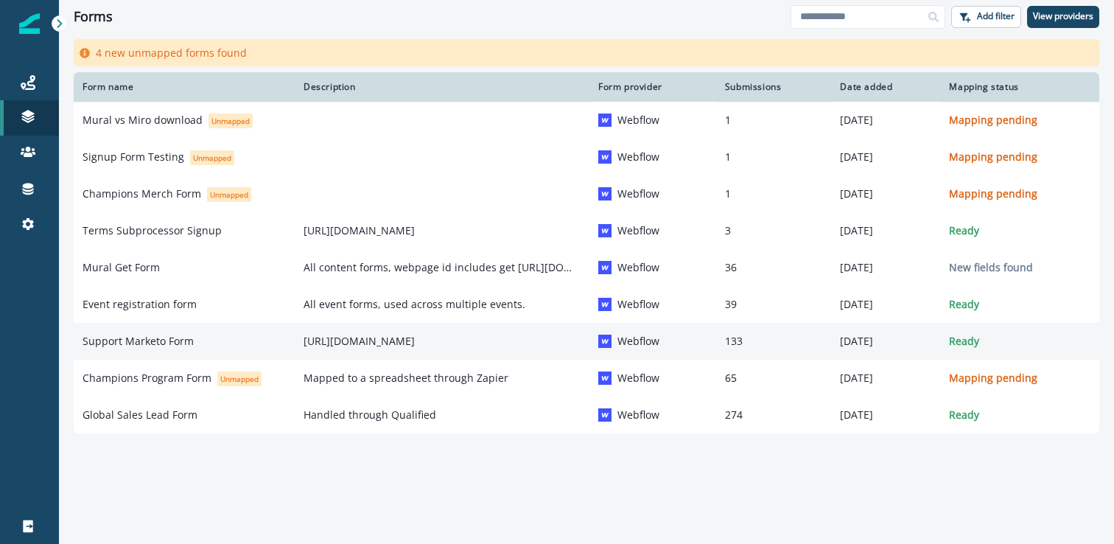
click at [189, 332] on td "Support Marketo Form" at bounding box center [184, 341] width 221 height 37
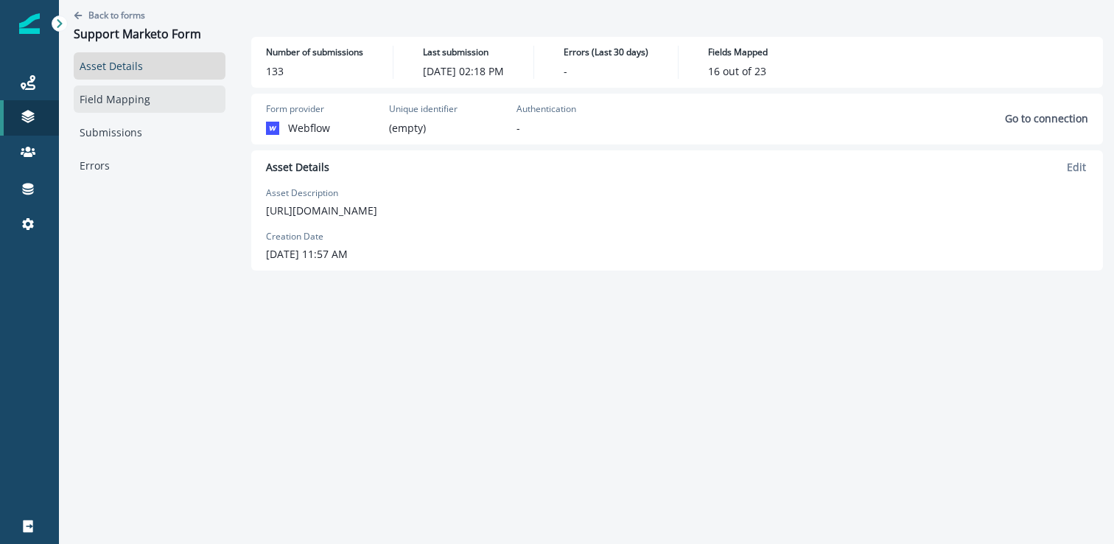
click at [119, 99] on link "Field Mapping" at bounding box center [150, 98] width 152 height 27
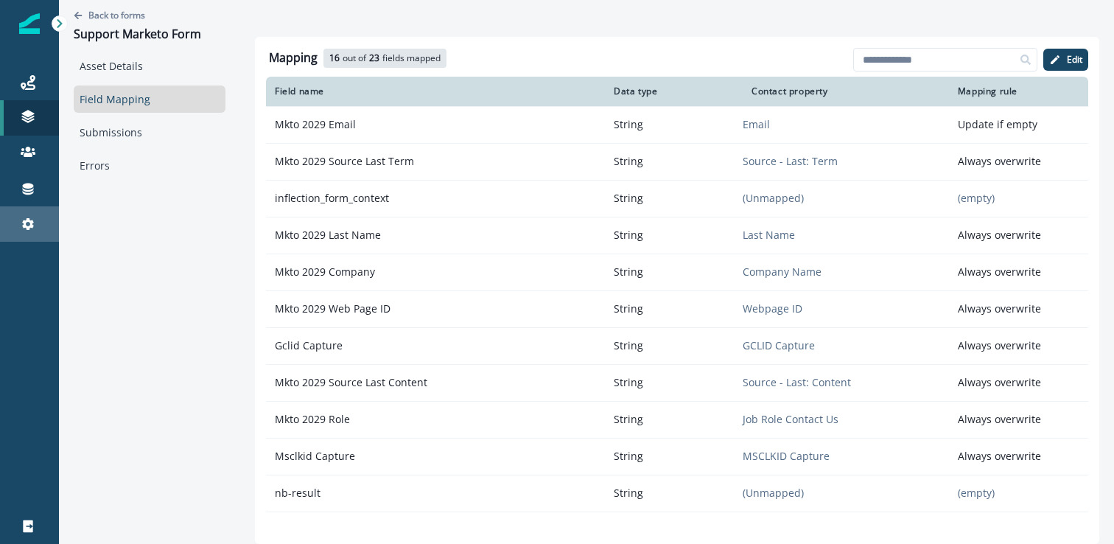
click at [21, 234] on link "Settings" at bounding box center [29, 223] width 59 height 35
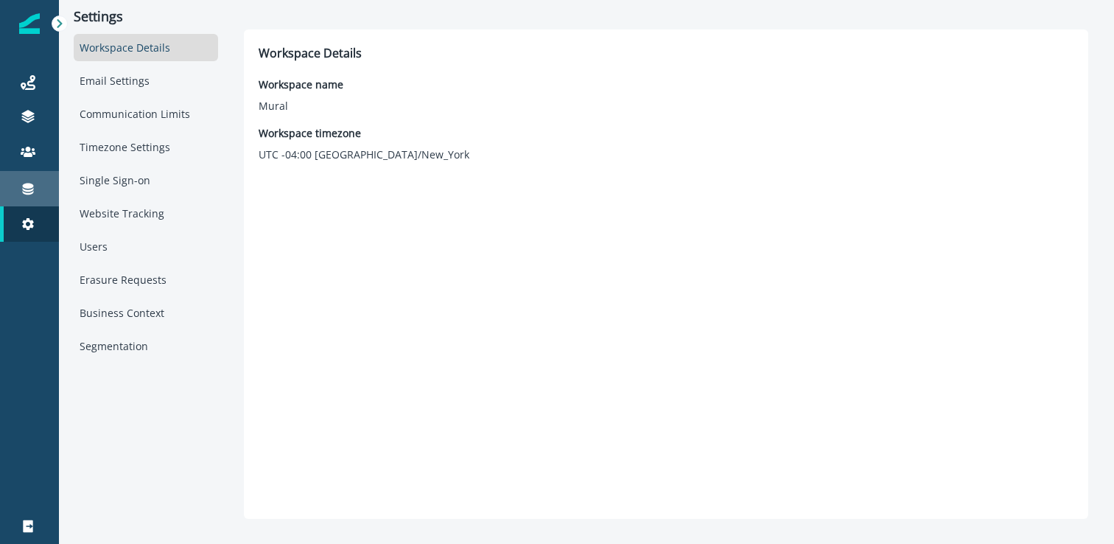
click at [38, 181] on div "Connections" at bounding box center [29, 189] width 47 height 18
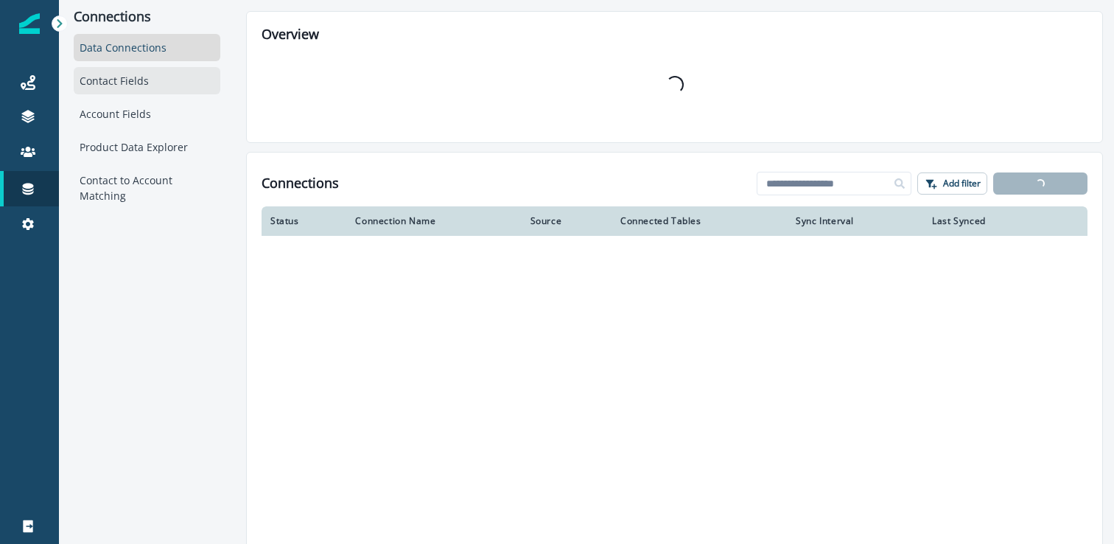
click at [122, 82] on div "Contact Fields" at bounding box center [147, 80] width 147 height 27
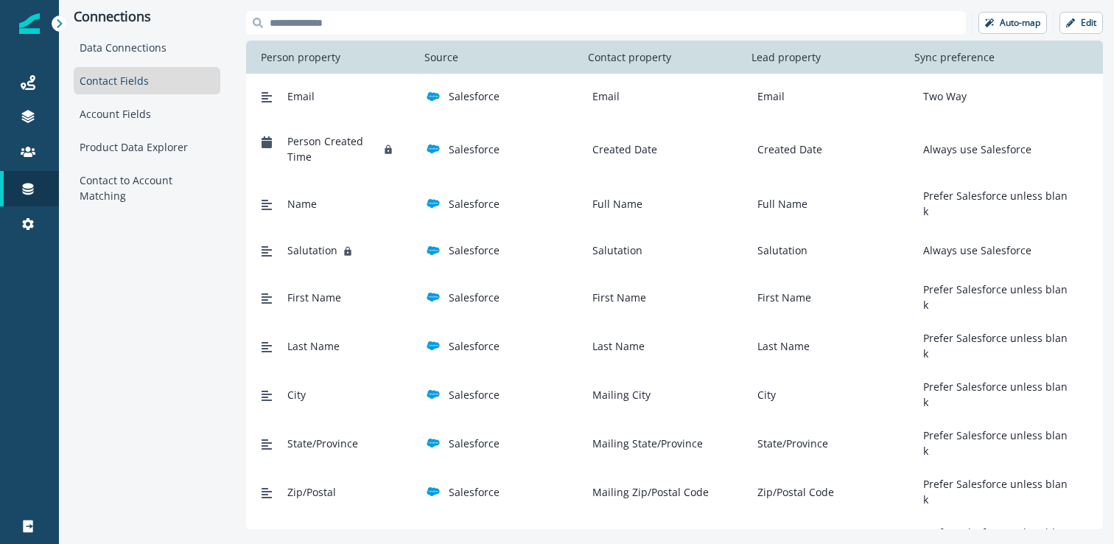
click at [471, 29] on input at bounding box center [606, 23] width 720 height 24
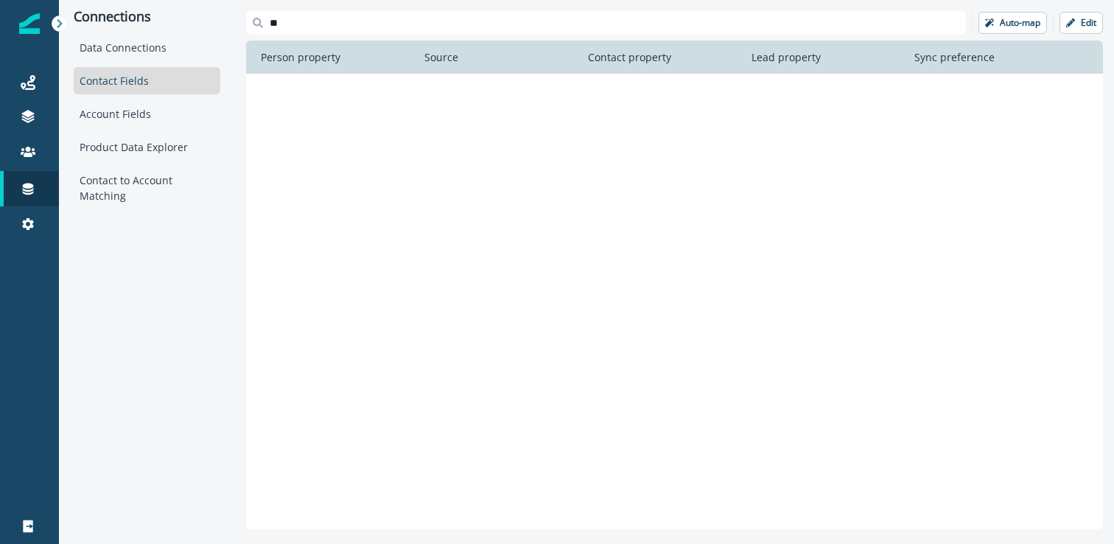
type input "*"
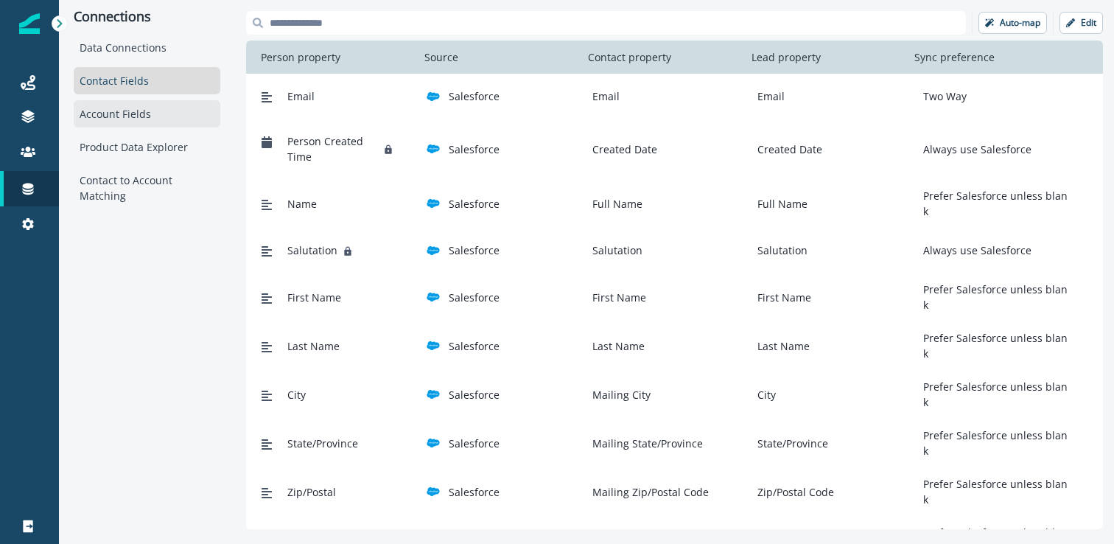
click at [143, 119] on div "Account Fields" at bounding box center [147, 113] width 147 height 27
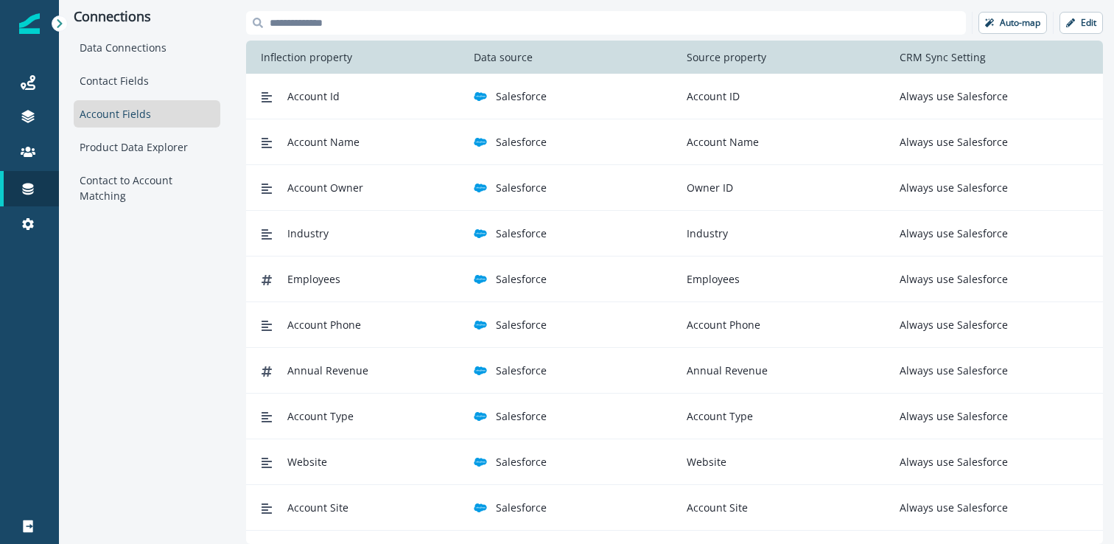
click at [367, 13] on input at bounding box center [606, 23] width 720 height 24
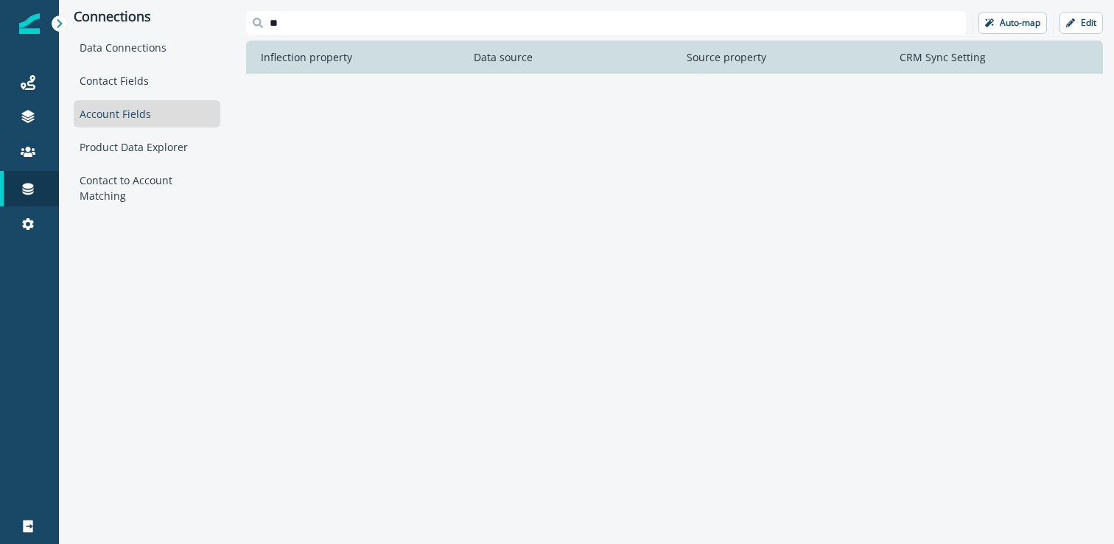
type input "*"
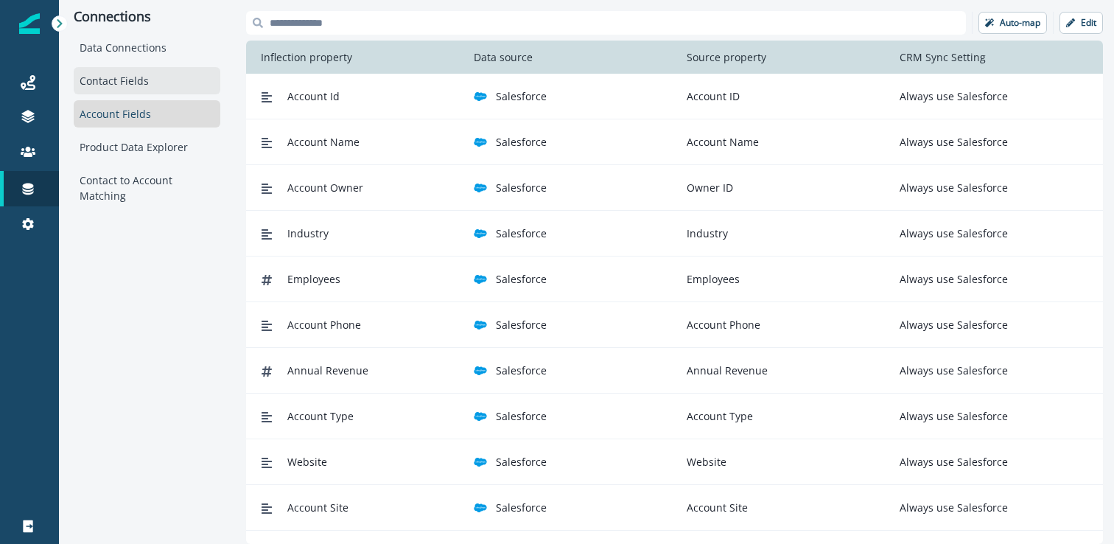
click at [165, 76] on div "Contact Fields" at bounding box center [147, 80] width 147 height 27
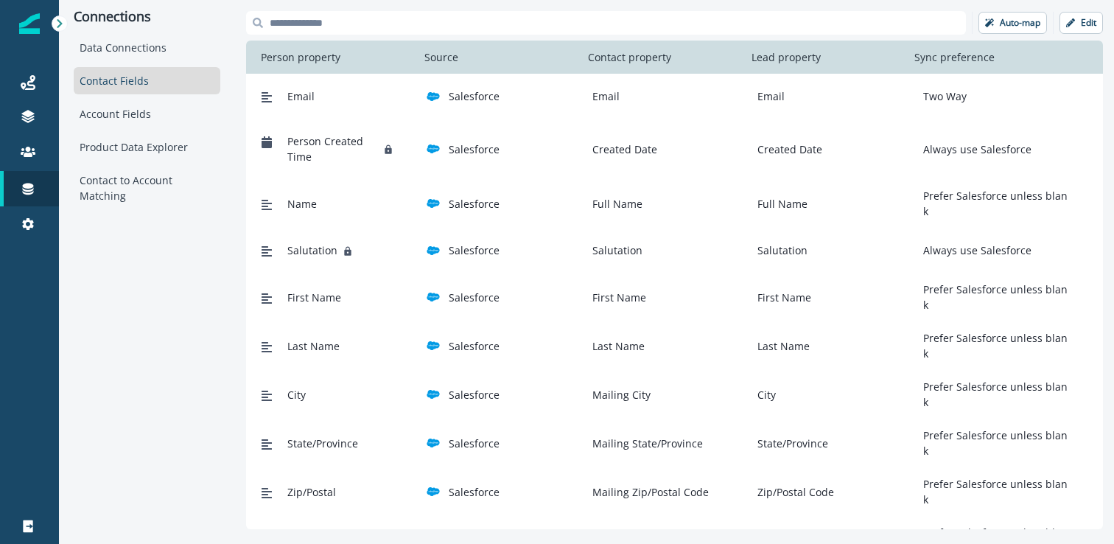
click at [355, 28] on input at bounding box center [606, 23] width 720 height 24
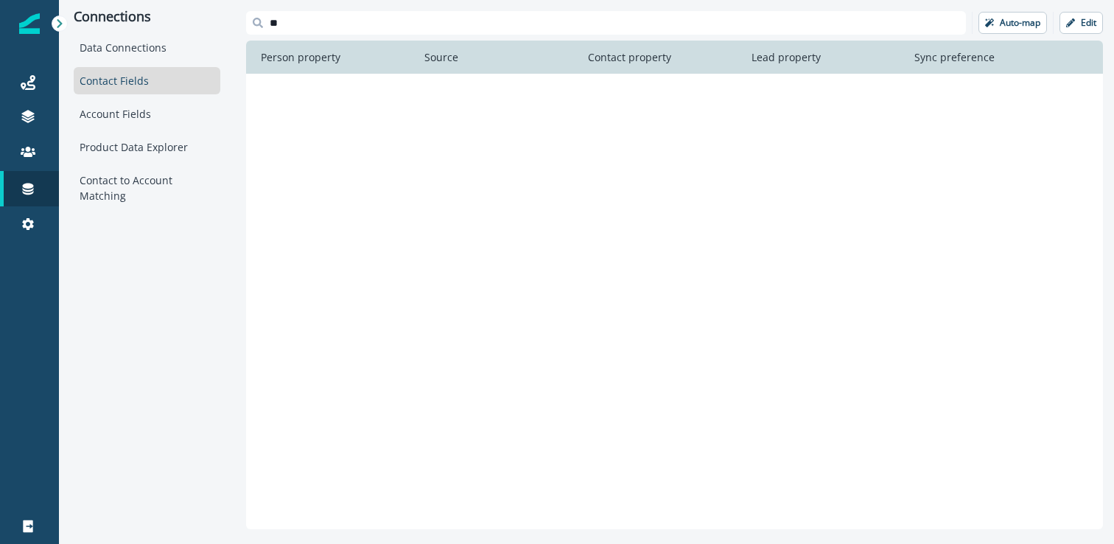
type input "*"
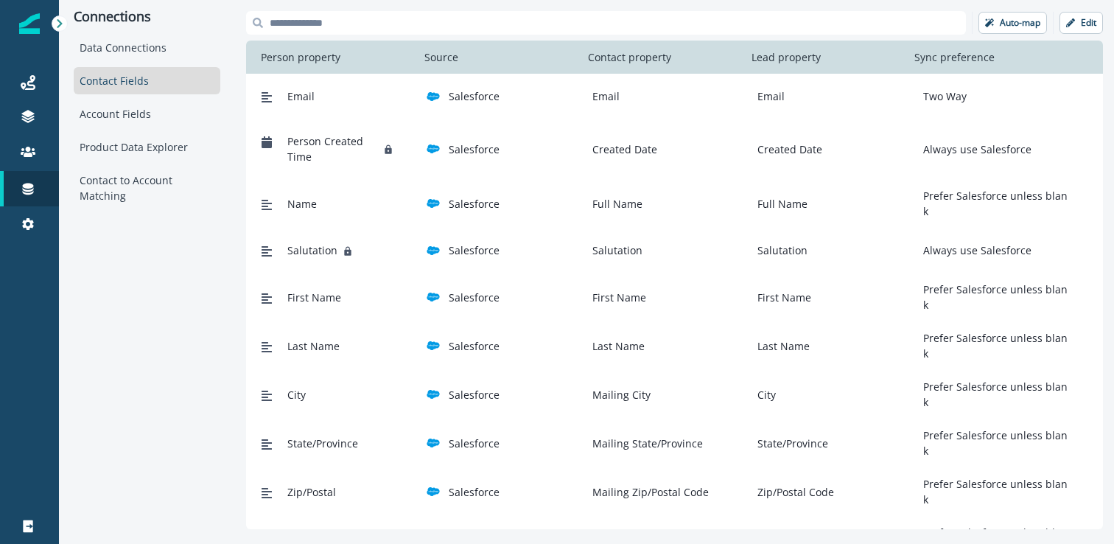
click at [164, 348] on div "Connections Data Connections Contact Fields Account Fields Product Data Explore…" at bounding box center [147, 270] width 176 height 540
click at [1085, 30] on button "Edit" at bounding box center [1080, 23] width 43 height 22
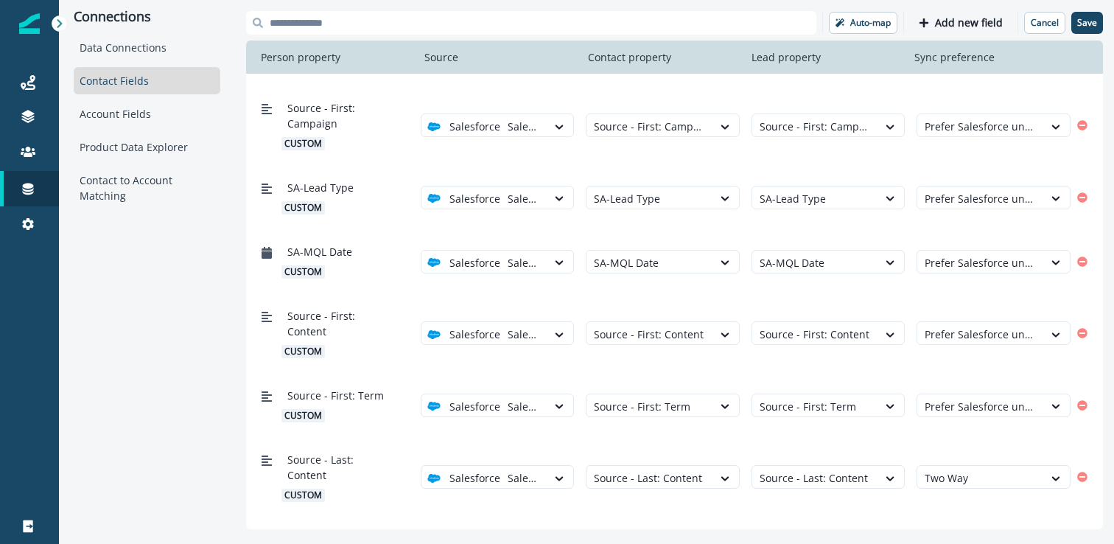
scroll to position [2176, 0]
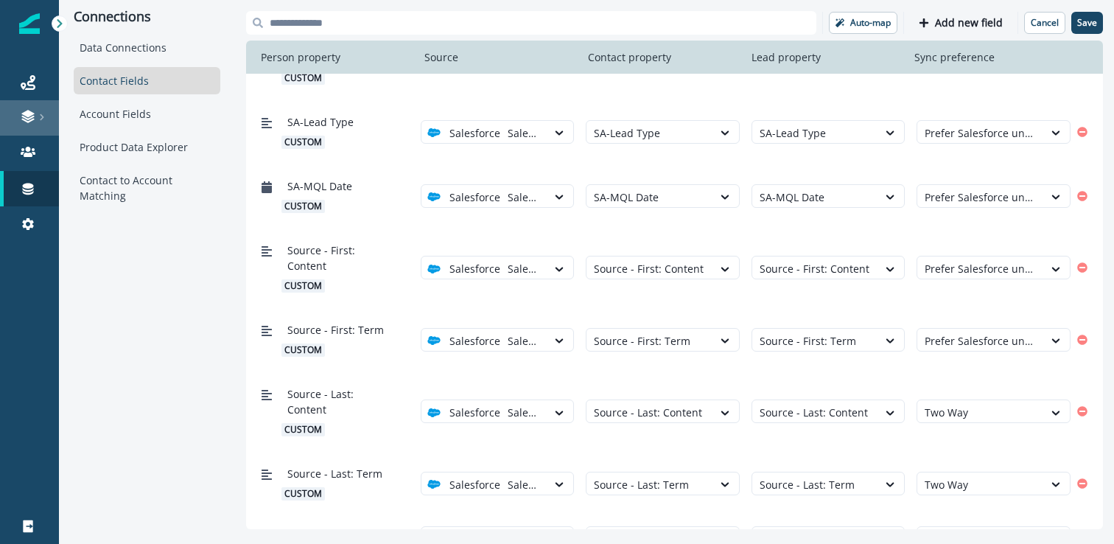
click at [38, 122] on div at bounding box center [29, 116] width 47 height 15
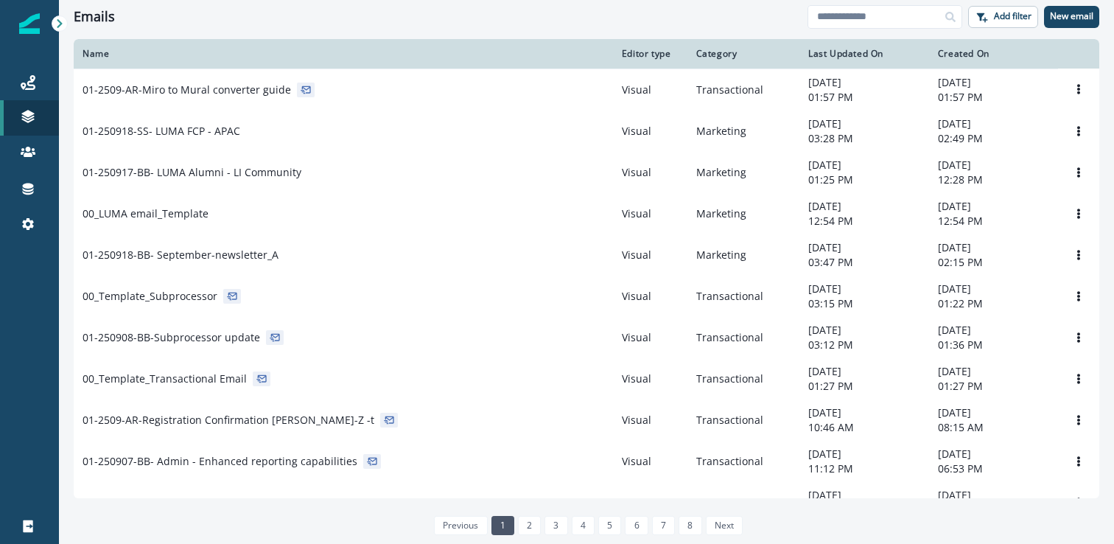
click at [101, 227] on p "Forms" at bounding box center [95, 229] width 30 height 15
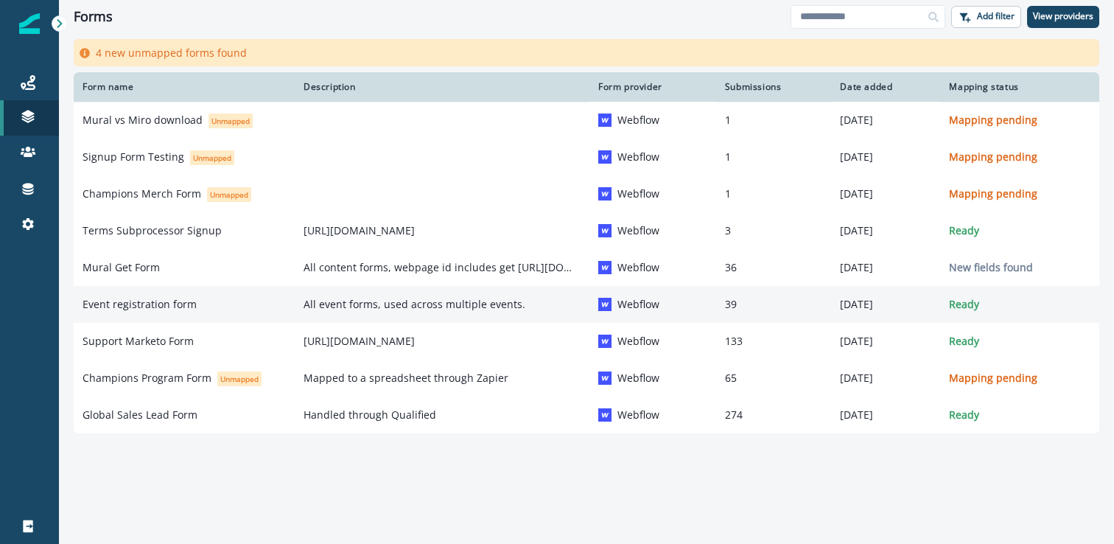
click at [333, 306] on p "All event forms, used across multiple events." at bounding box center [442, 304] width 277 height 15
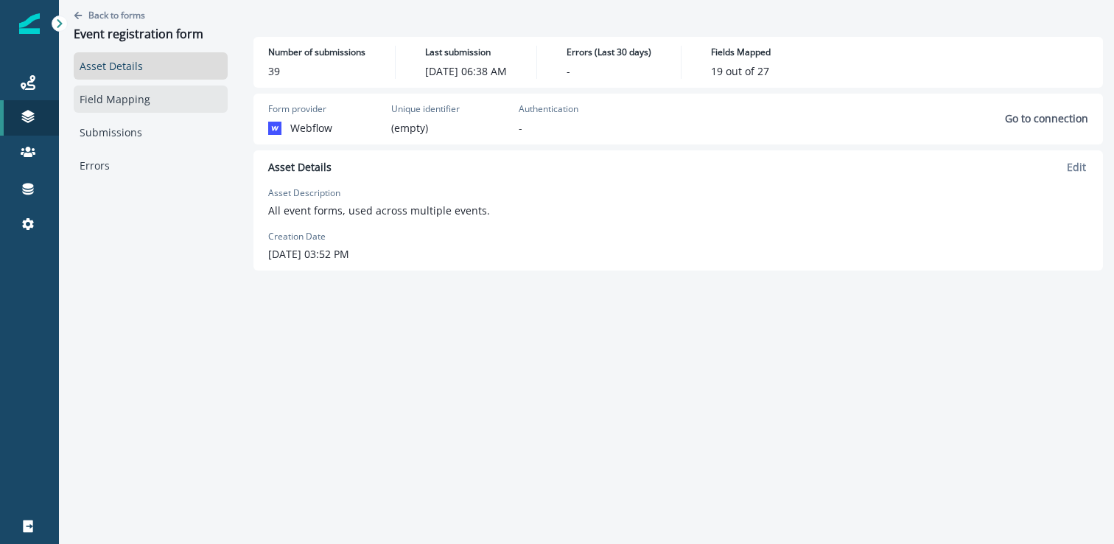
click at [130, 102] on link "Field Mapping" at bounding box center [151, 98] width 154 height 27
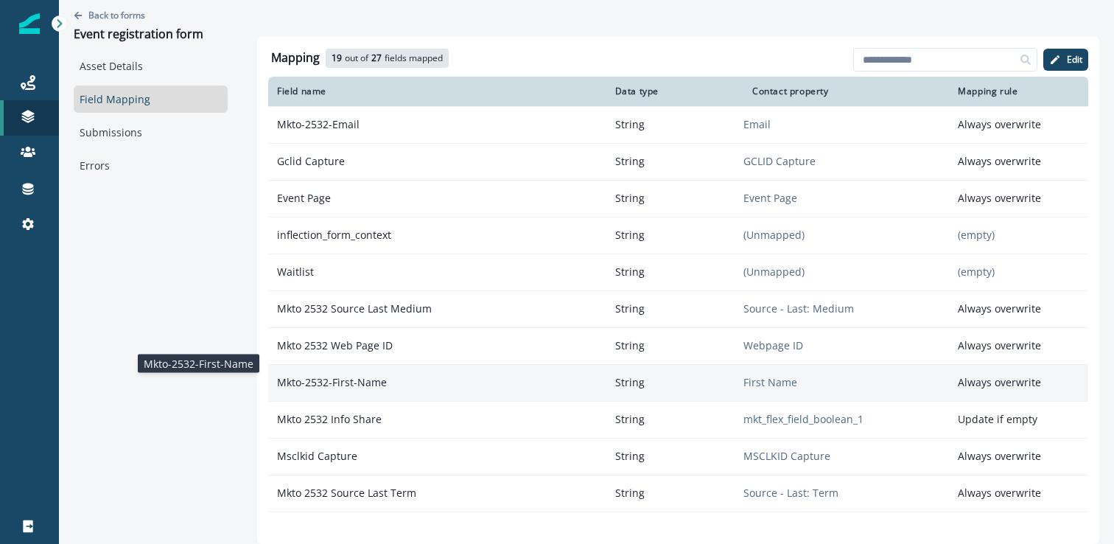
scroll to position [222, 0]
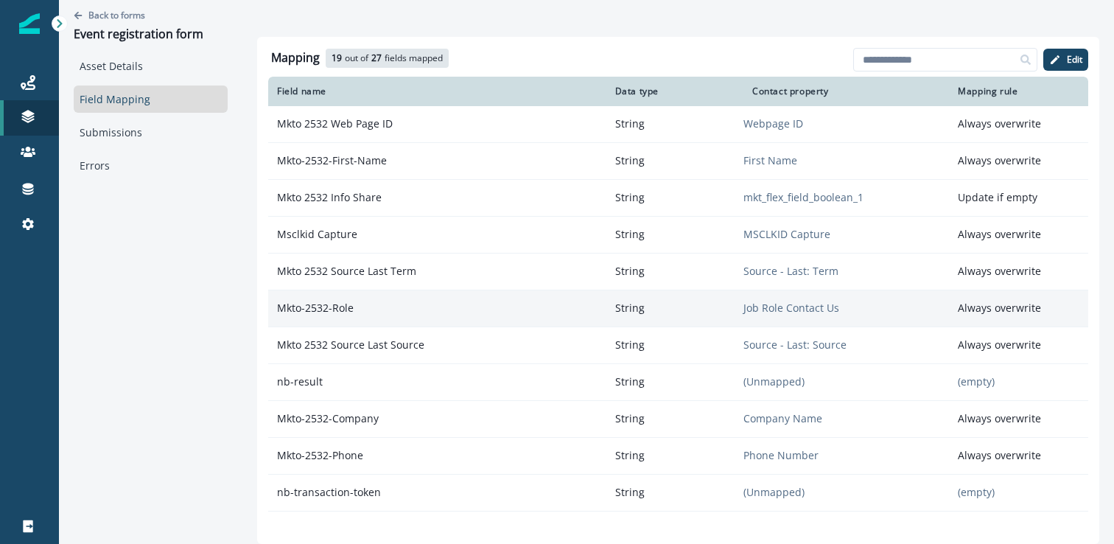
click at [746, 308] on p "Job Role Contact Us" at bounding box center [846, 308] width 206 height 15
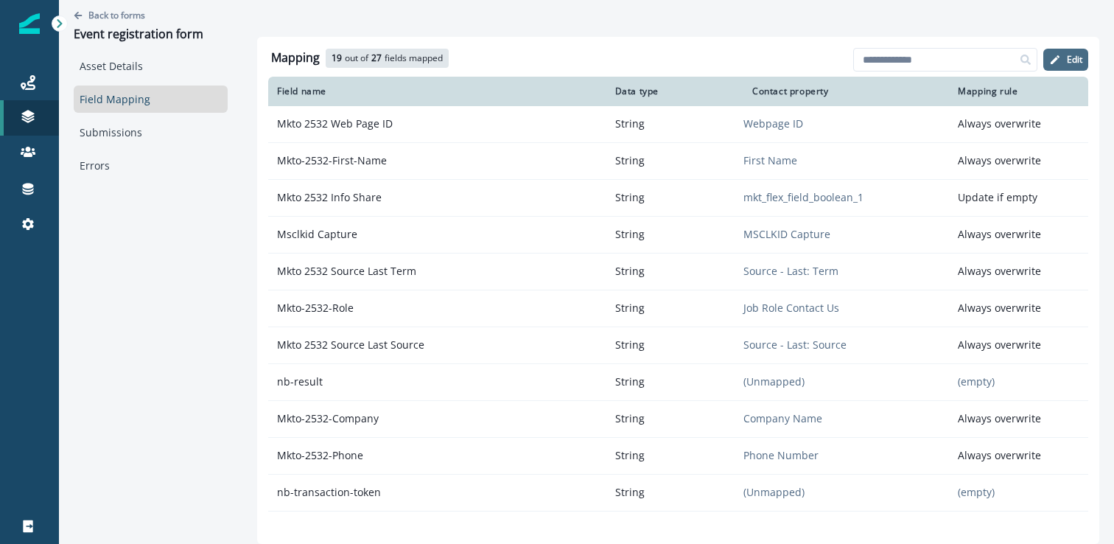
click at [1059, 61] on icon "button" at bounding box center [1055, 60] width 12 height 12
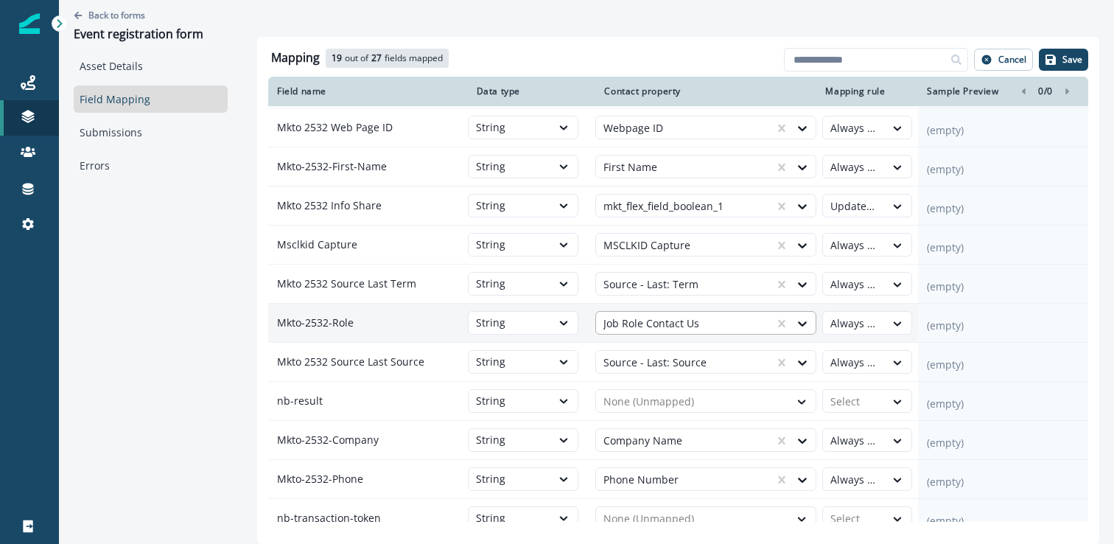
click at [712, 324] on div at bounding box center [685, 324] width 164 height 18
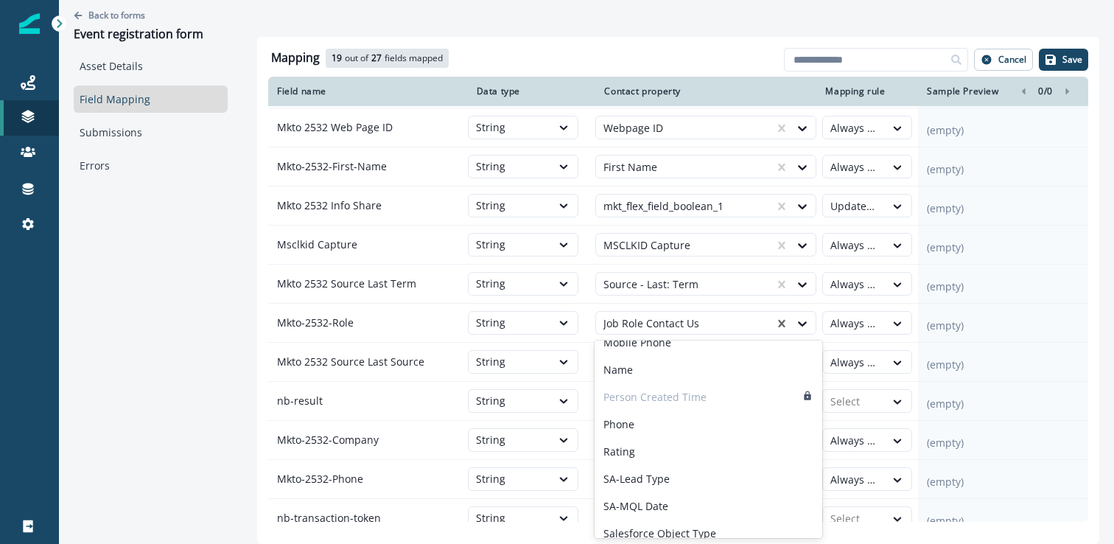
scroll to position [553, 0]
click at [183, 346] on div "Back to forms Event registration form Asset Details Field Mapping Submissions E…" at bounding box center [150, 253] width 183 height 507
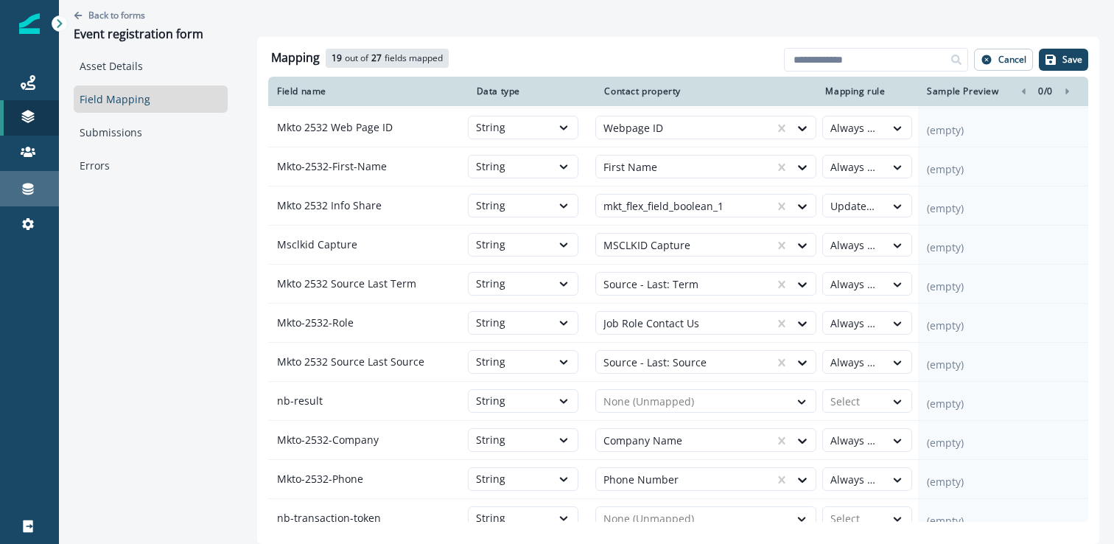
click at [28, 196] on div "Connections" at bounding box center [29, 189] width 47 height 18
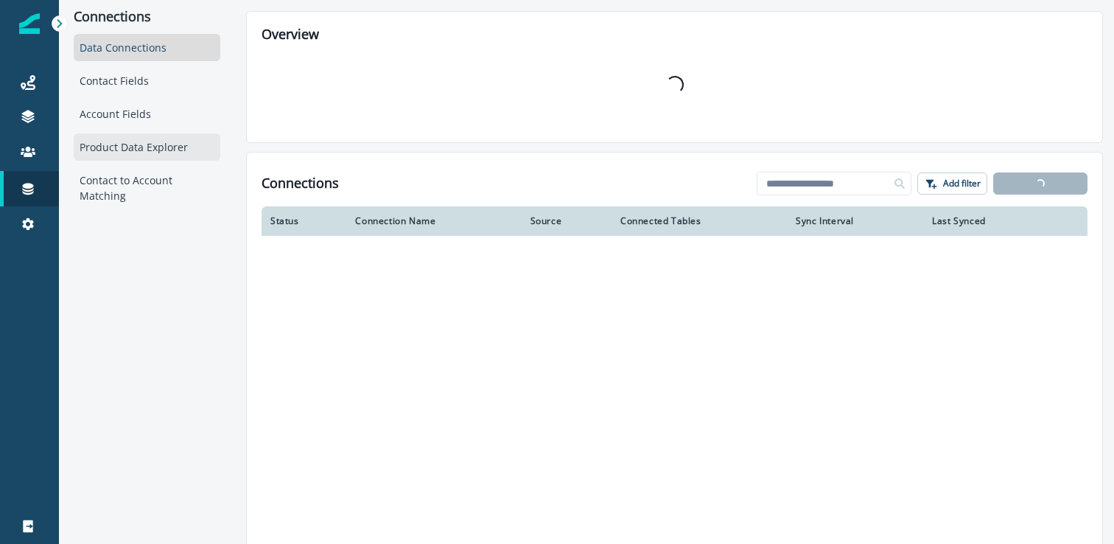
click at [147, 154] on div "Product Data Explorer" at bounding box center [147, 146] width 147 height 27
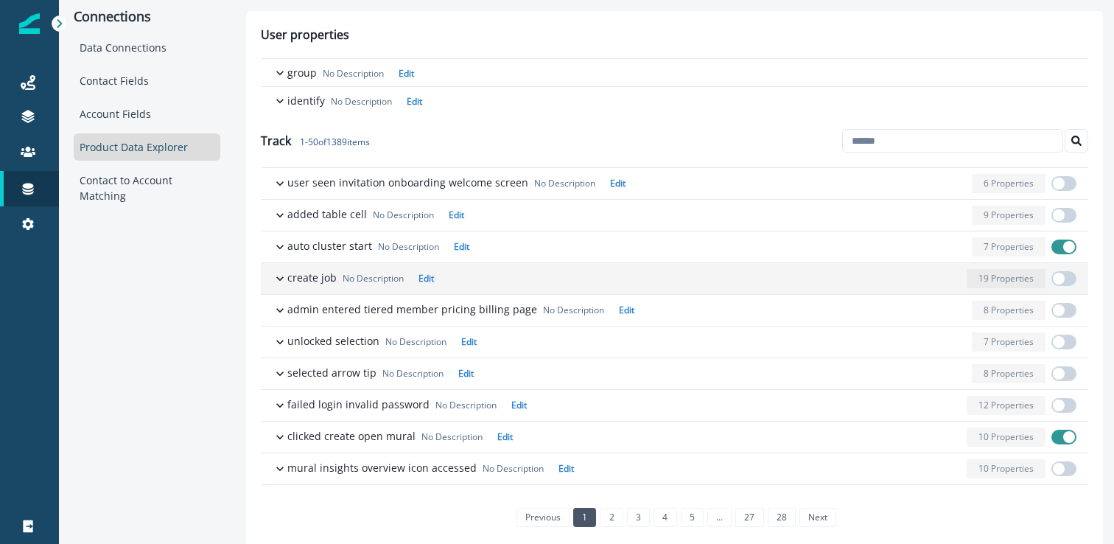
click at [282, 279] on icon "button" at bounding box center [280, 278] width 15 height 15
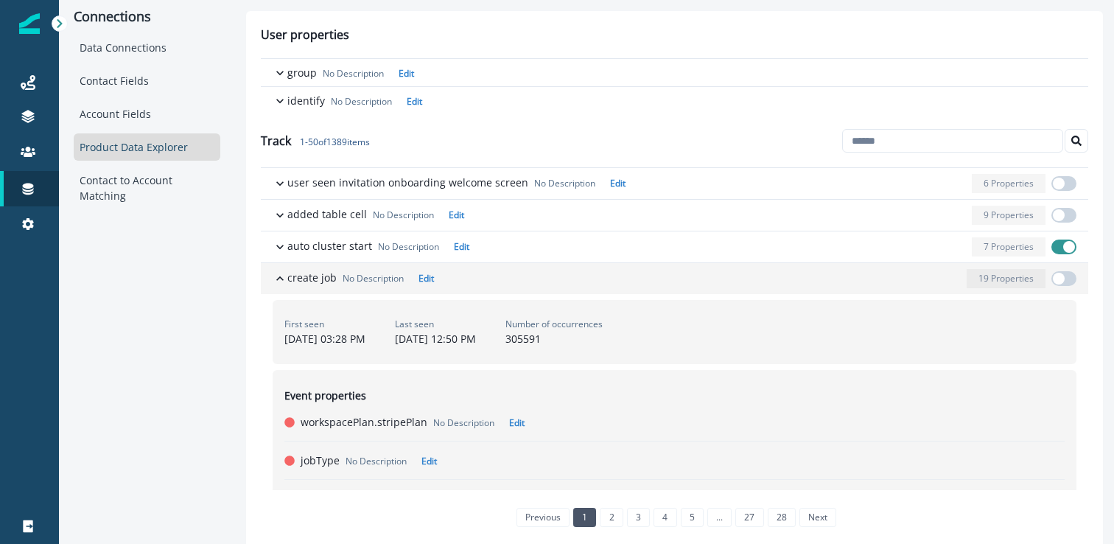
click at [282, 279] on icon "button" at bounding box center [279, 278] width 7 height 4
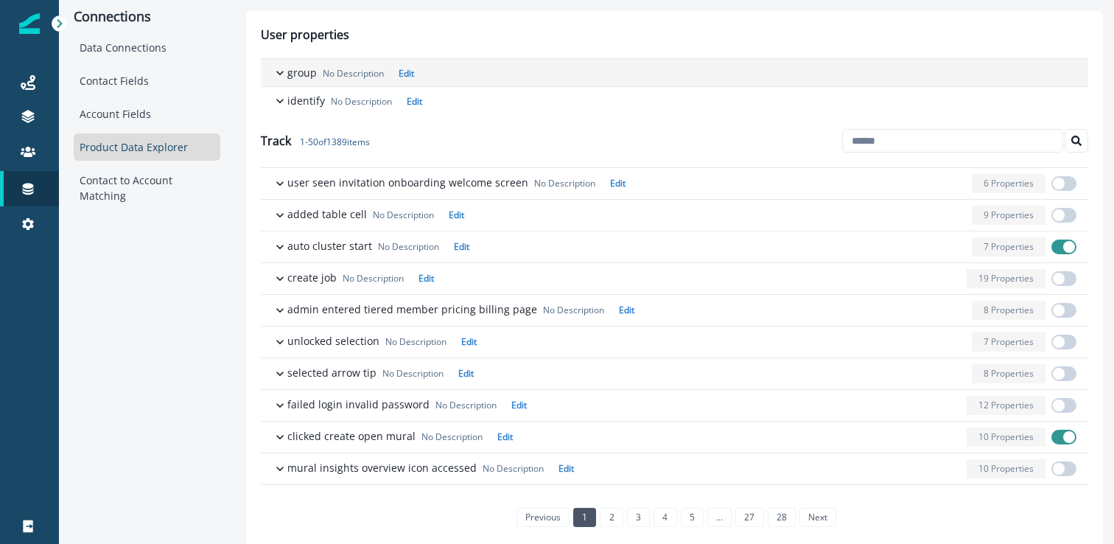
click at [288, 83] on button "group No Description Edit" at bounding box center [674, 72] width 827 height 27
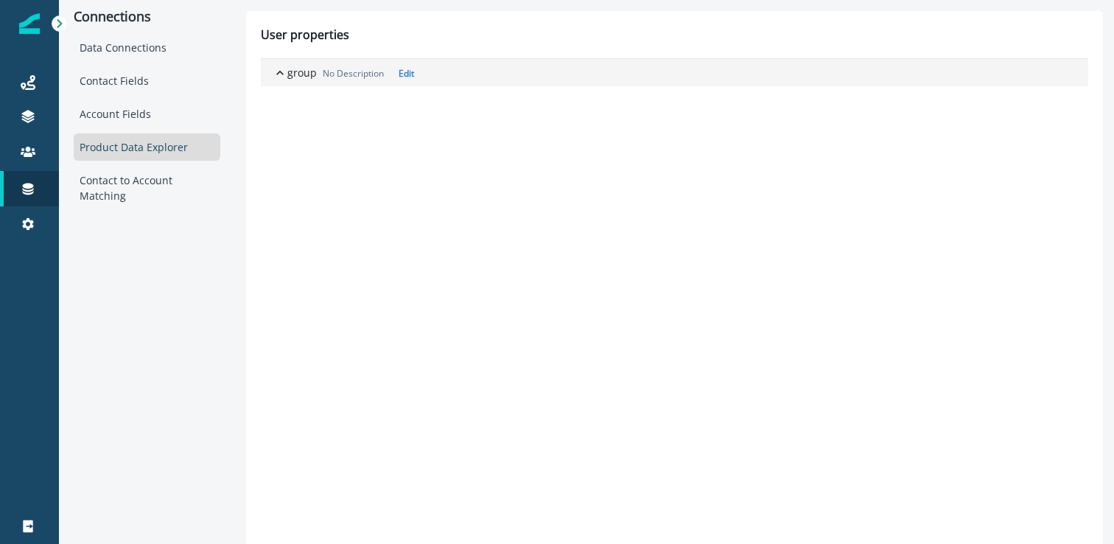
click at [288, 83] on button "group No Description Edit" at bounding box center [674, 72] width 827 height 27
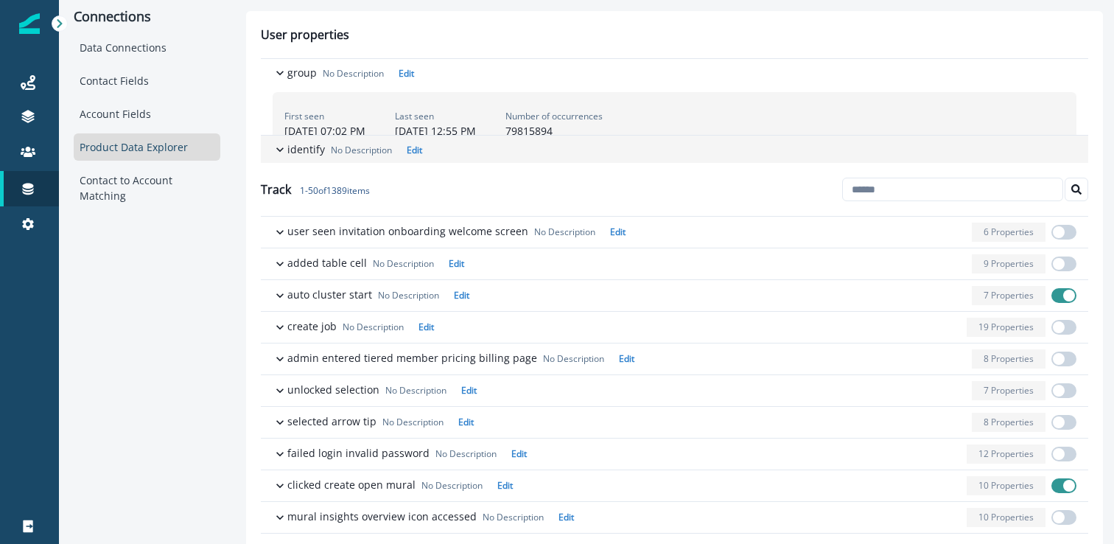
click at [291, 141] on p "identify" at bounding box center [306, 148] width 38 height 15
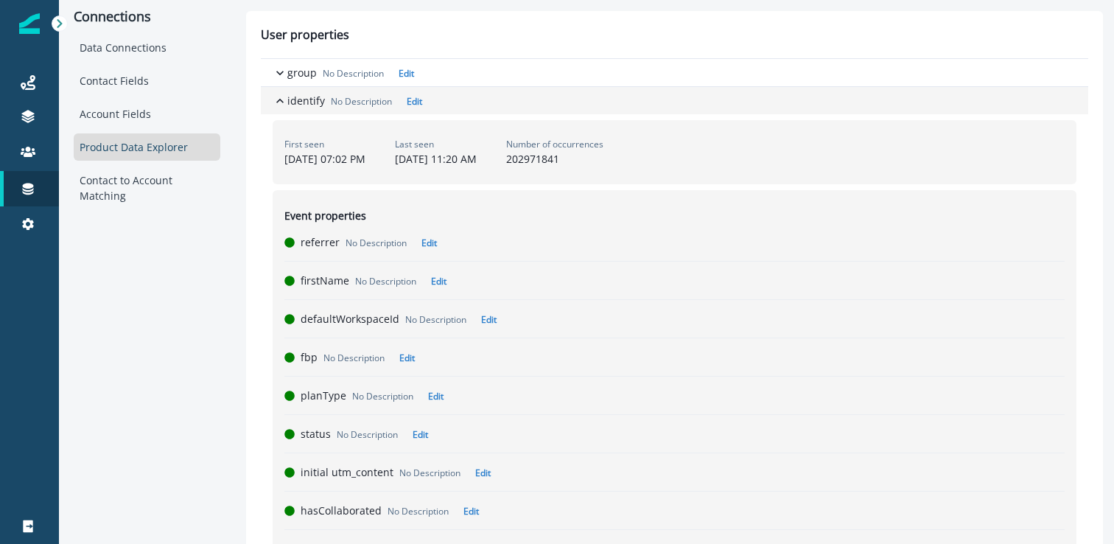
click at [291, 100] on p "identify" at bounding box center [306, 100] width 38 height 15
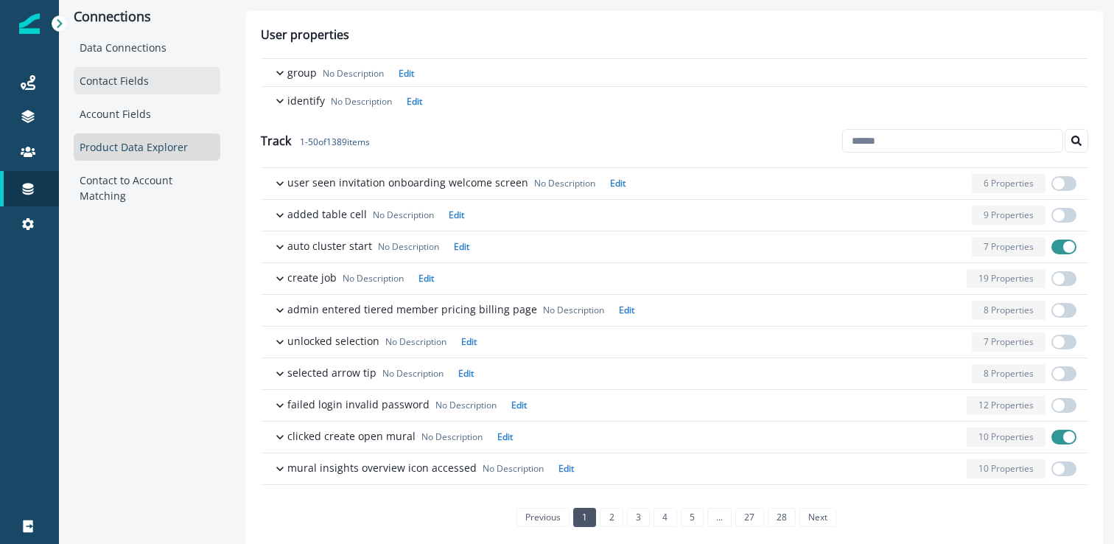
click at [116, 91] on div "Contact Fields" at bounding box center [147, 80] width 147 height 27
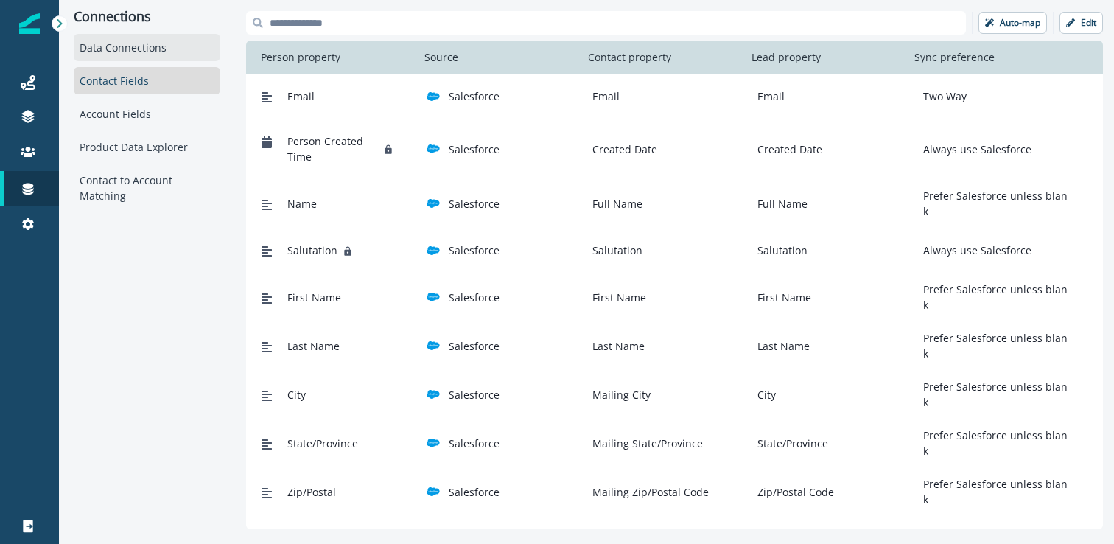
click at [140, 52] on div "Data Connections" at bounding box center [147, 47] width 147 height 27
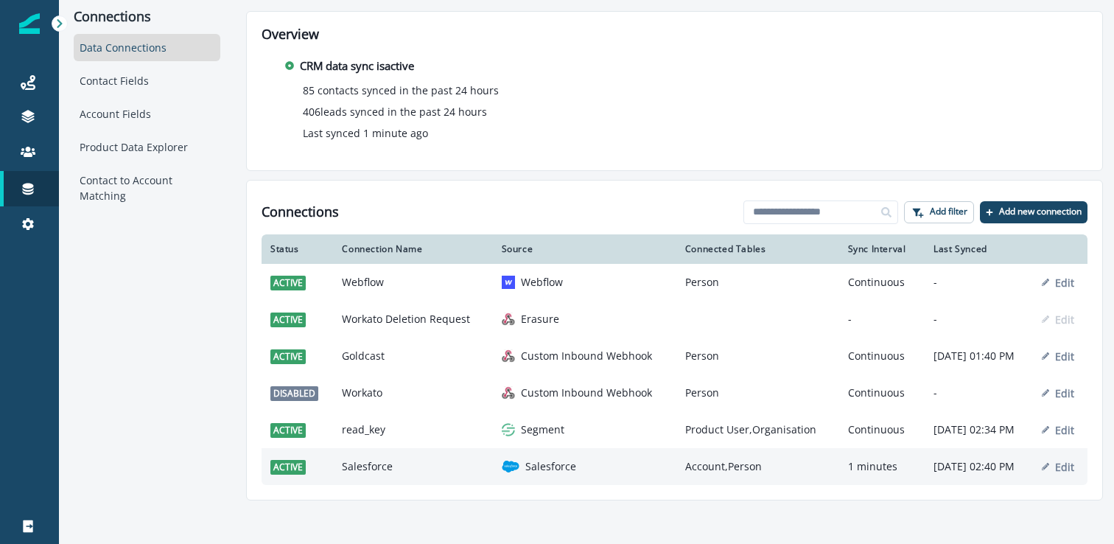
click at [597, 480] on td "Salesforce" at bounding box center [584, 466] width 183 height 37
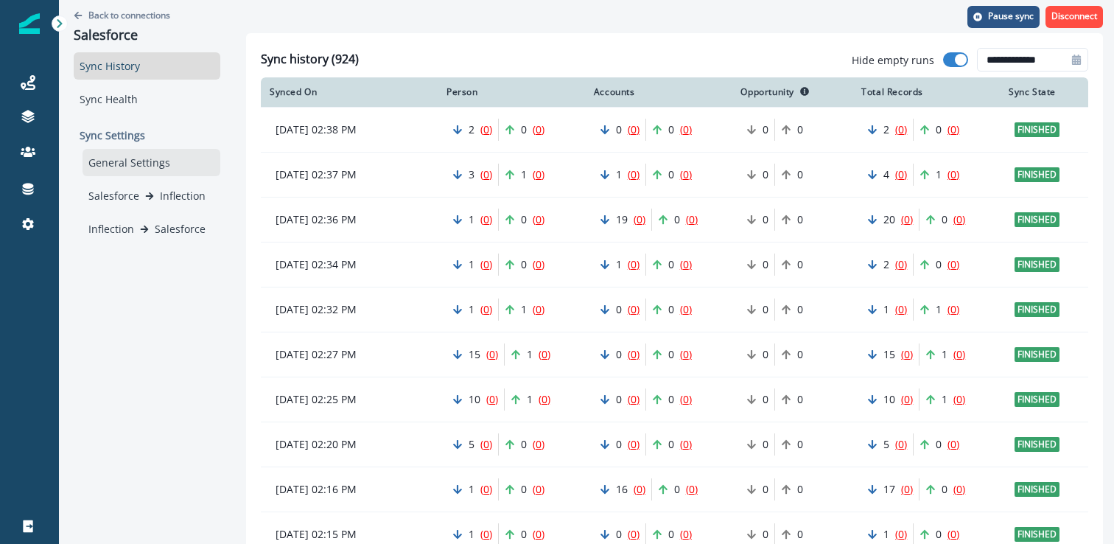
click at [157, 169] on div "General Settings" at bounding box center [152, 162] width 138 height 27
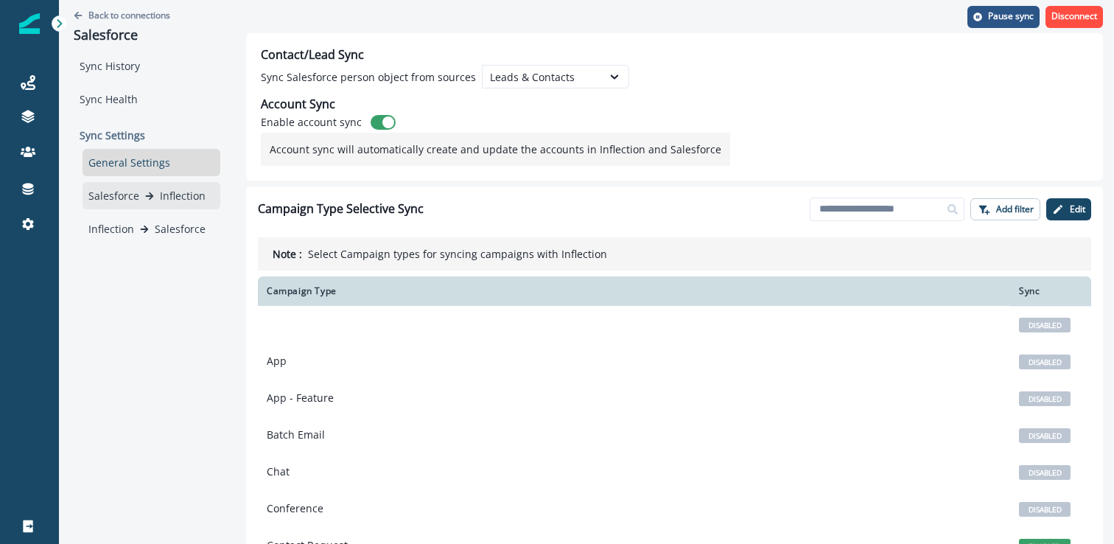
click at [175, 189] on p "Inflection" at bounding box center [183, 195] width 46 height 15
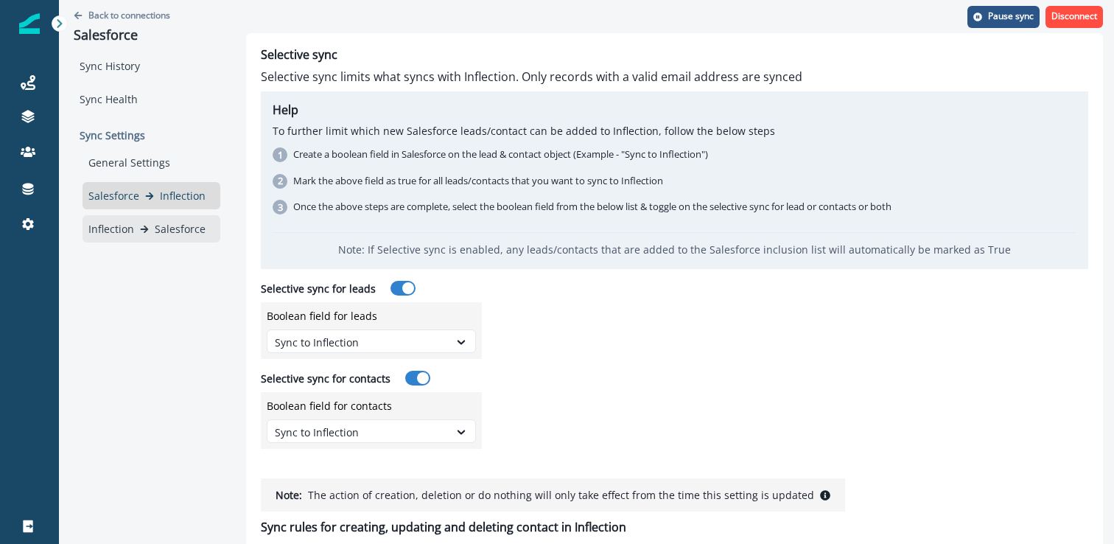
click at [170, 227] on p "Salesforce" at bounding box center [180, 228] width 51 height 15
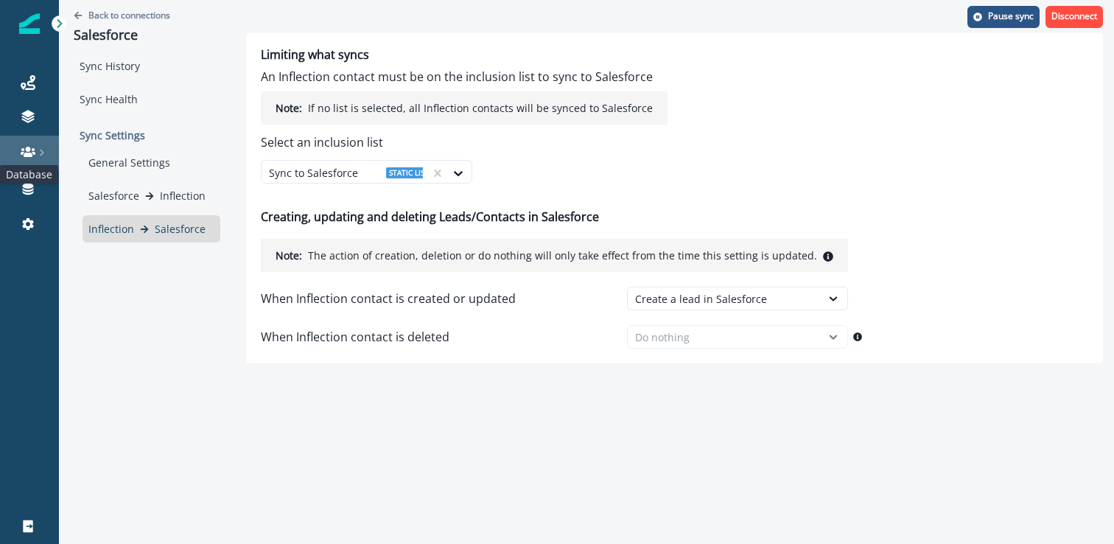
click at [28, 152] on icon at bounding box center [28, 151] width 15 height 15
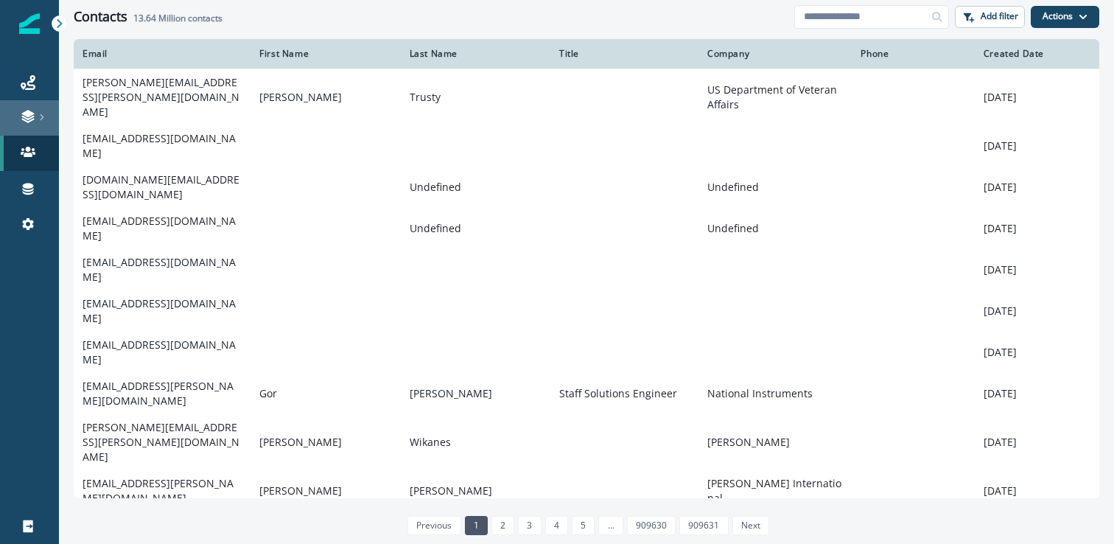
click at [14, 117] on div at bounding box center [29, 116] width 47 height 15
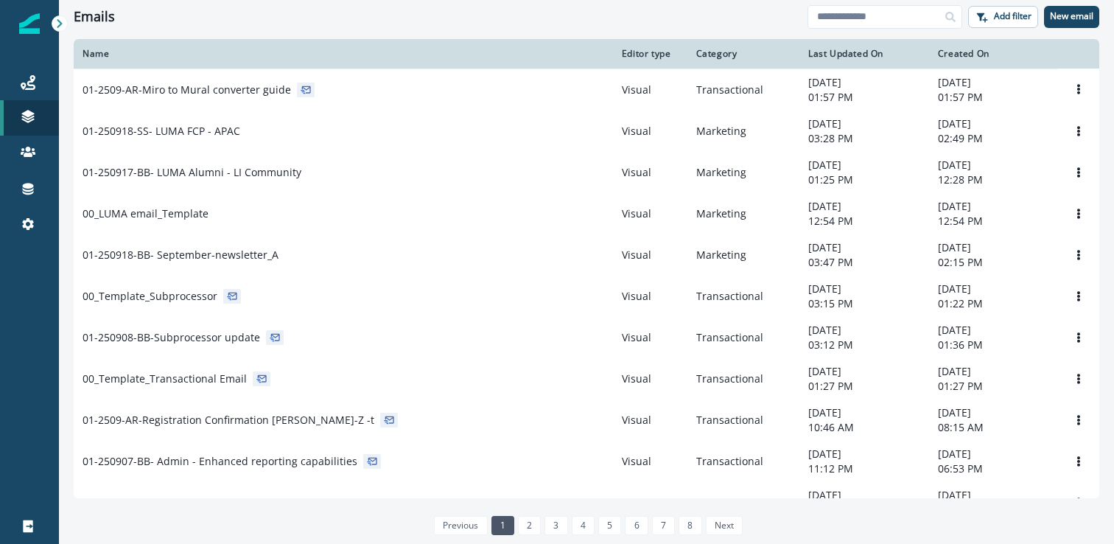
click at [85, 223] on p "Forms" at bounding box center [95, 229] width 30 height 15
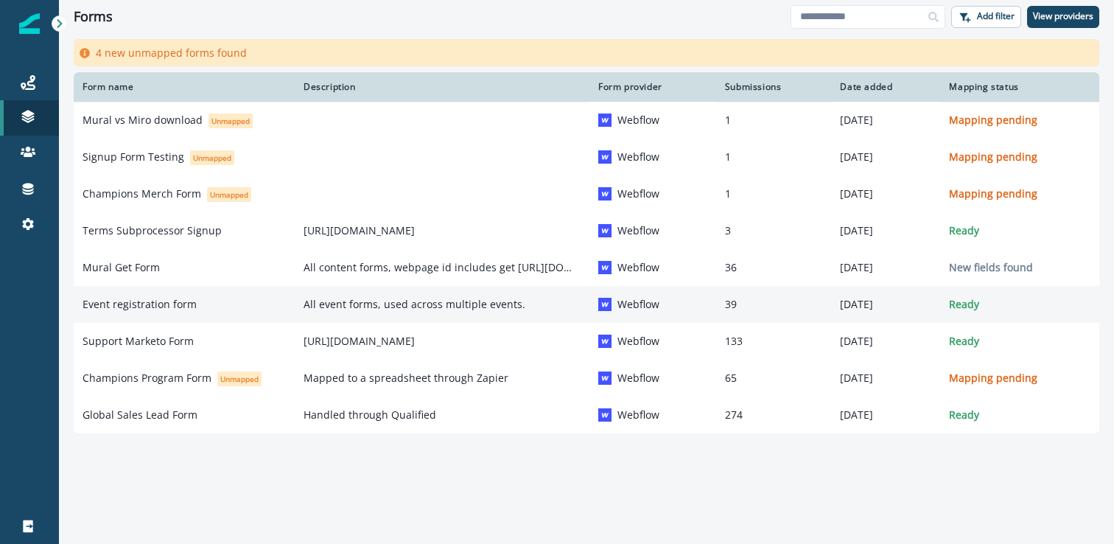
click at [155, 303] on p "Event registration form" at bounding box center [140, 304] width 114 height 15
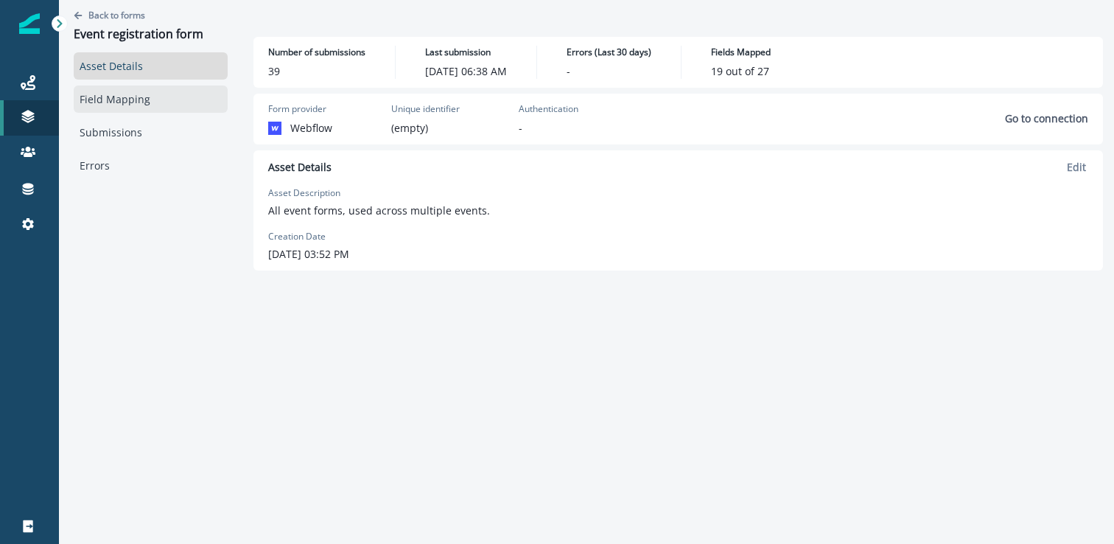
click at [159, 104] on link "Field Mapping" at bounding box center [151, 98] width 154 height 27
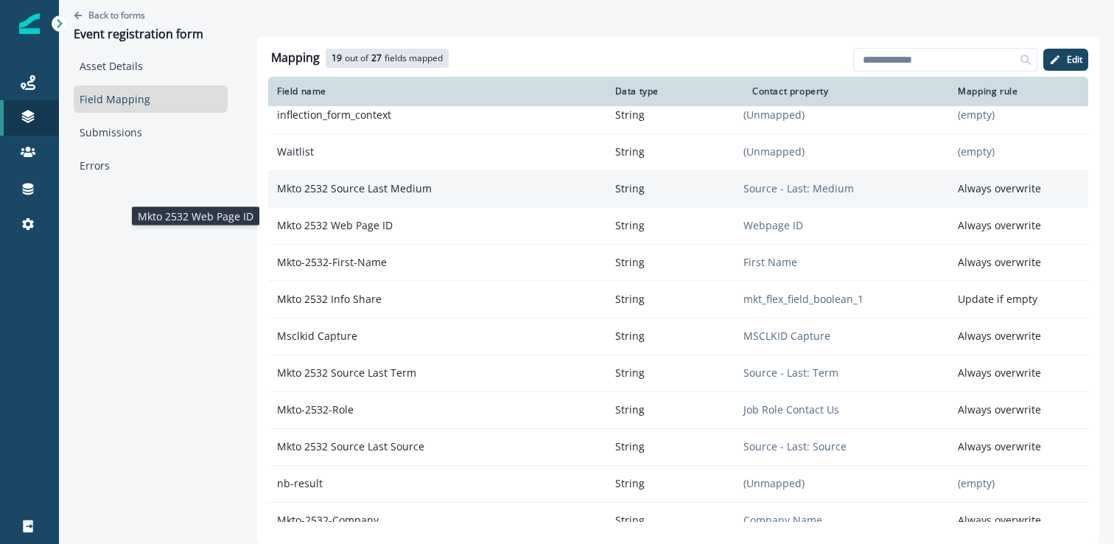
scroll to position [130, 0]
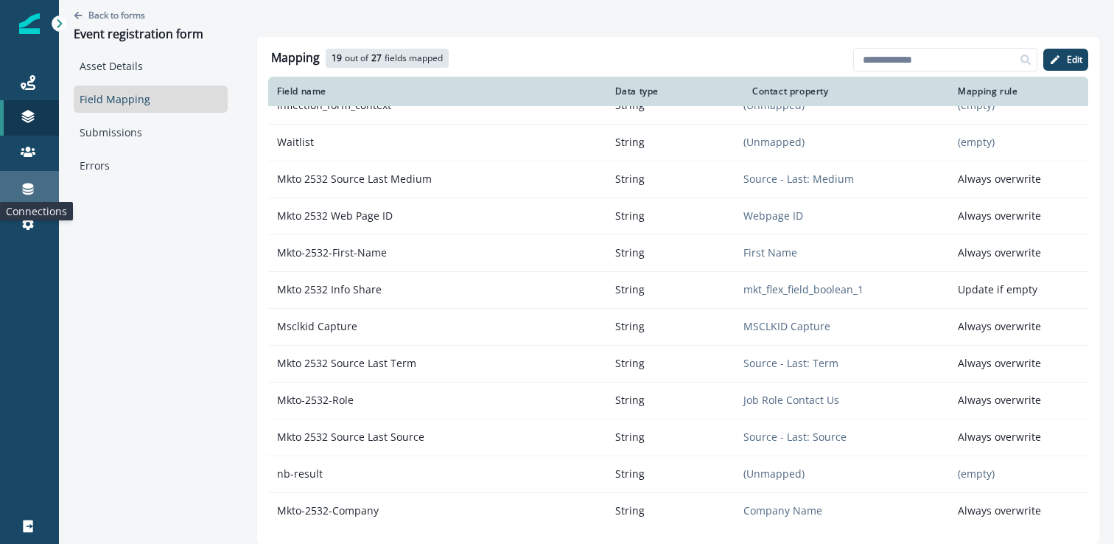
click at [32, 189] on icon at bounding box center [28, 189] width 11 height 12
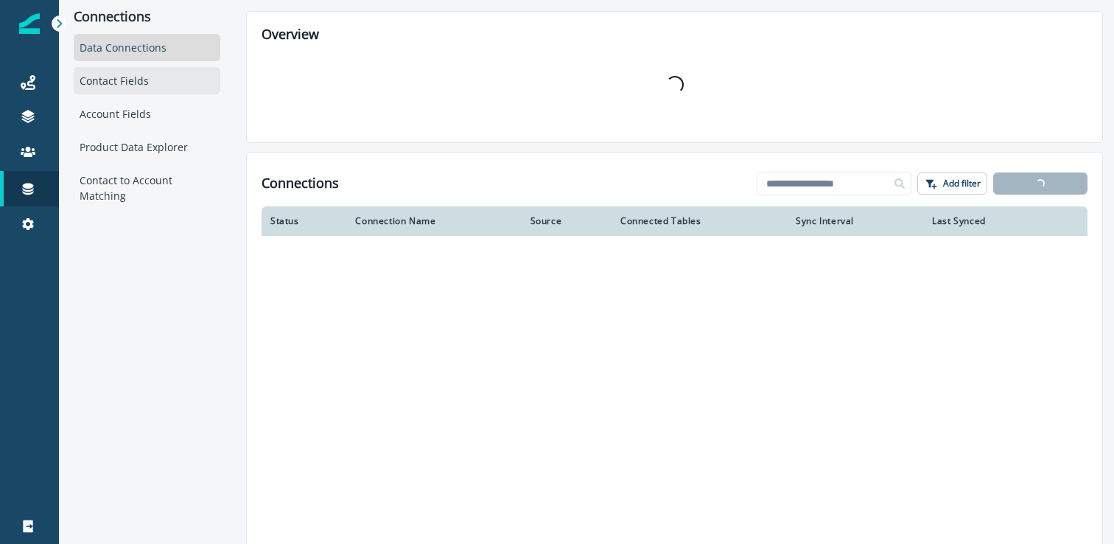
click at [127, 77] on div "Contact Fields" at bounding box center [147, 80] width 147 height 27
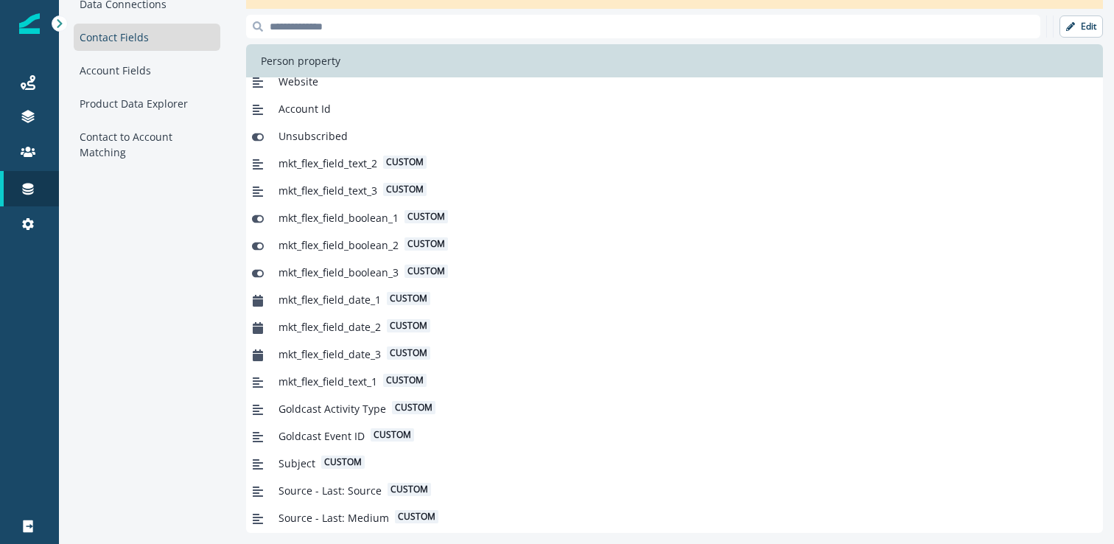
scroll to position [490, 0]
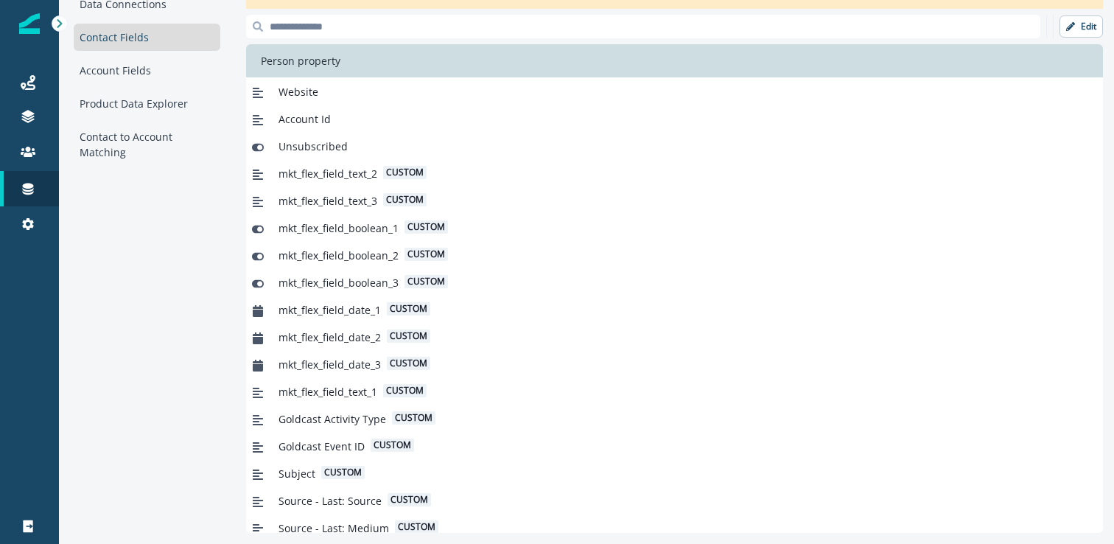
click at [337, 38] on div "Edit Person property Rating Website Account Id Unsubscribed mkt_flex_field_text…" at bounding box center [674, 274] width 857 height 518
click at [341, 35] on input at bounding box center [643, 27] width 794 height 24
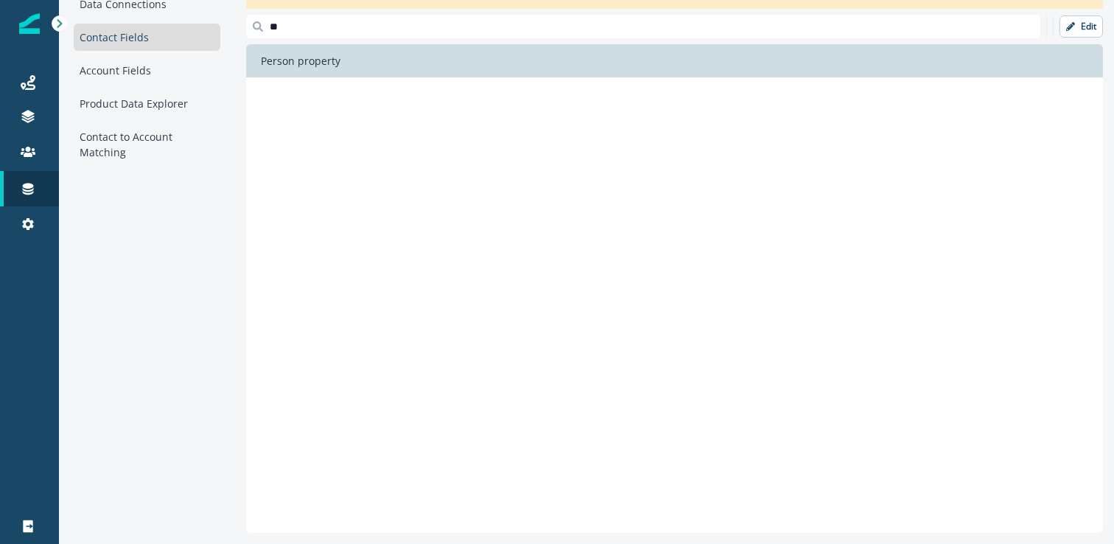
type input "*"
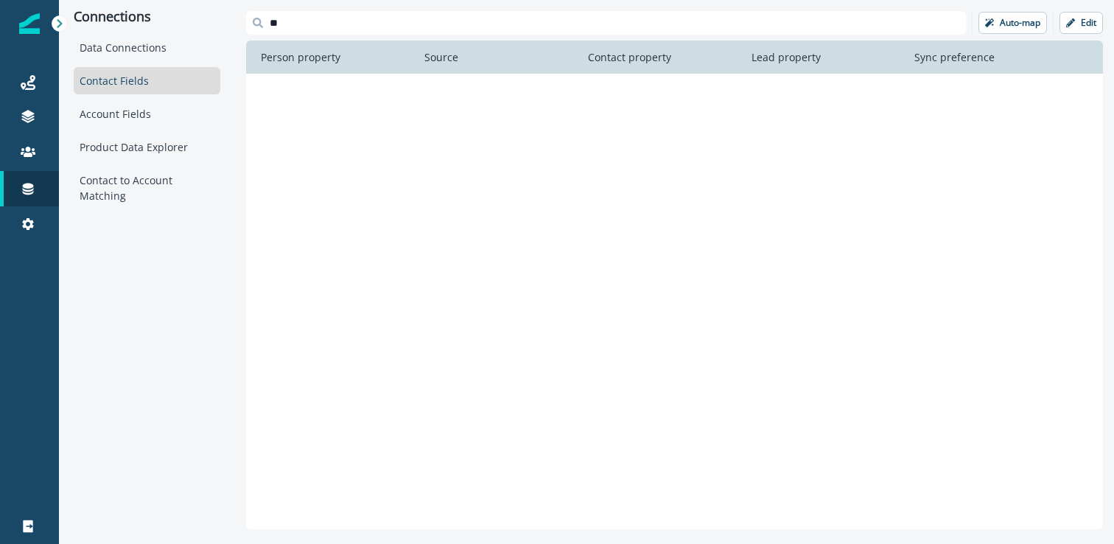
type input "*"
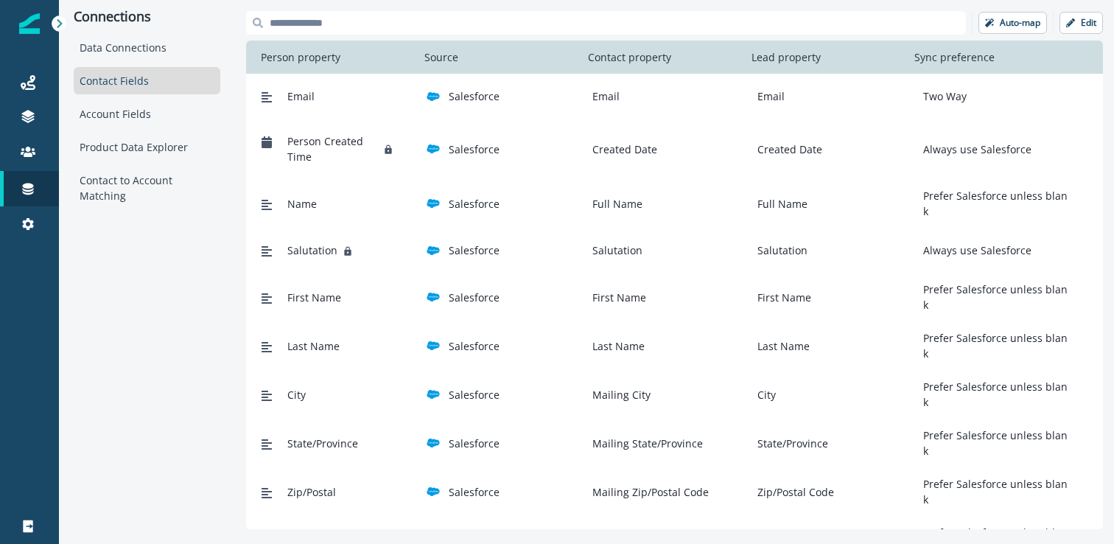
click at [234, 292] on div "Connections Data Connections Contact Fields Account Fields Product Data Explore…" at bounding box center [147, 270] width 176 height 540
